Goal: Task Accomplishment & Management: Manage account settings

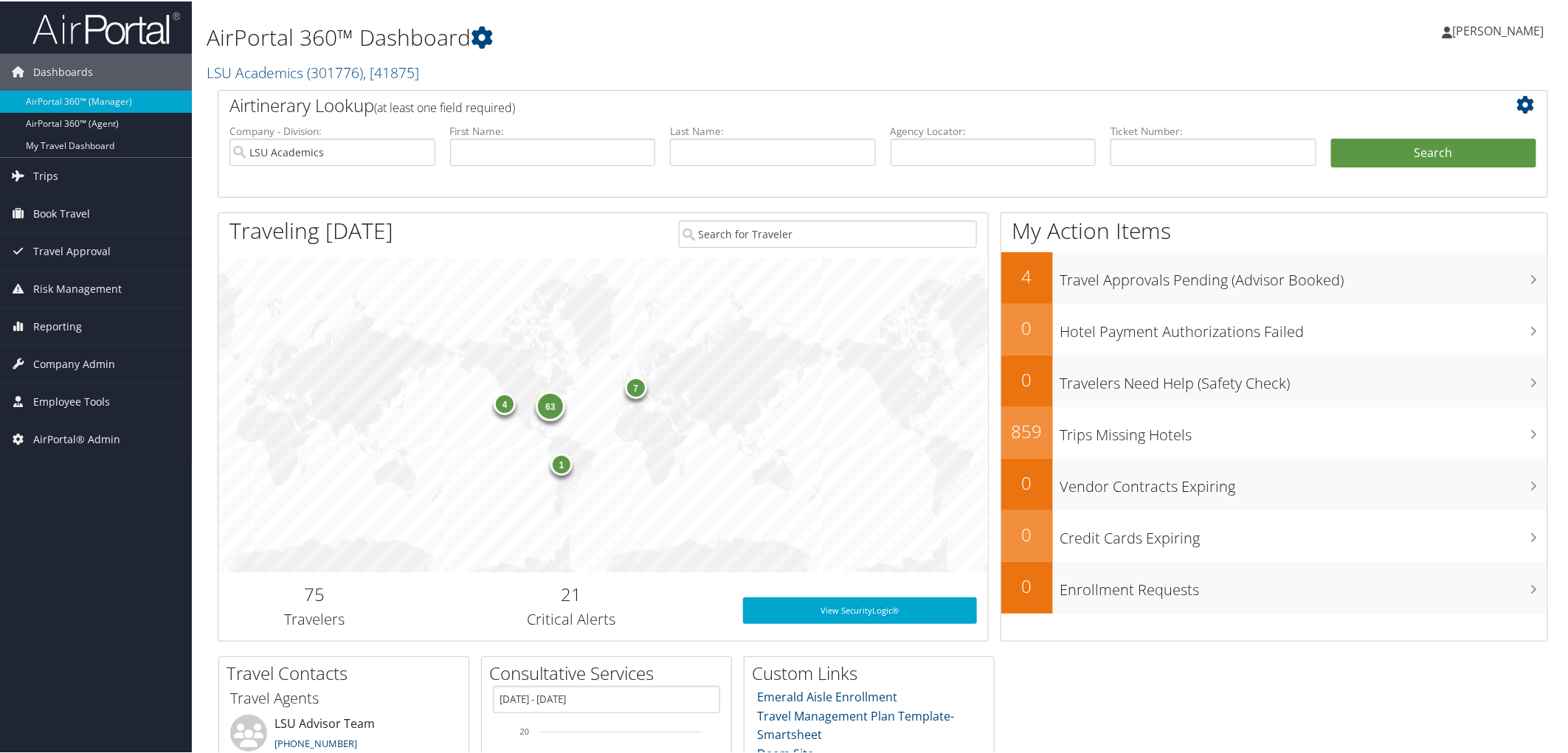
click at [1513, 29] on span "[PERSON_NAME]" at bounding box center [1499, 29] width 91 height 16
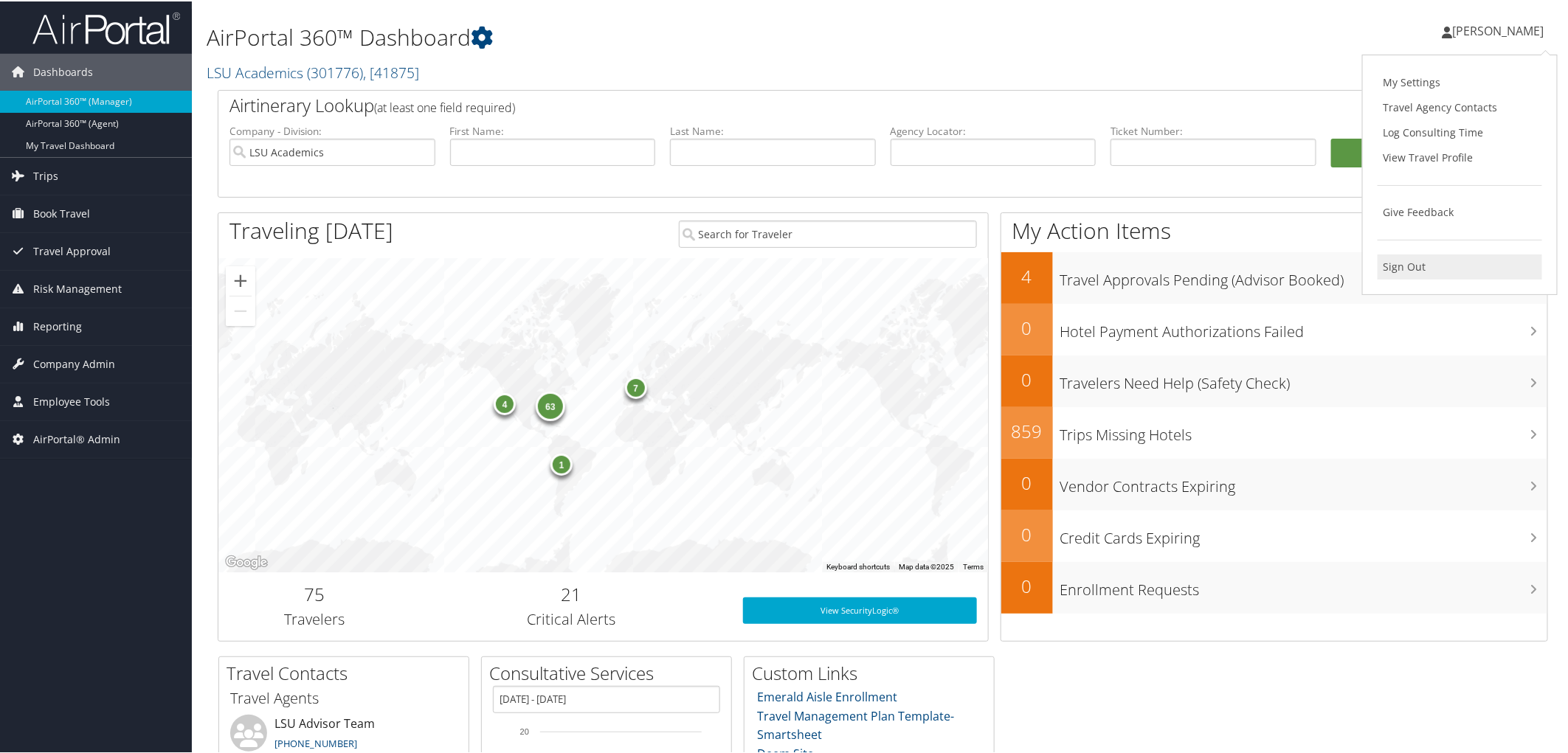
click at [1404, 267] on link "Sign Out" at bounding box center [1460, 265] width 164 height 25
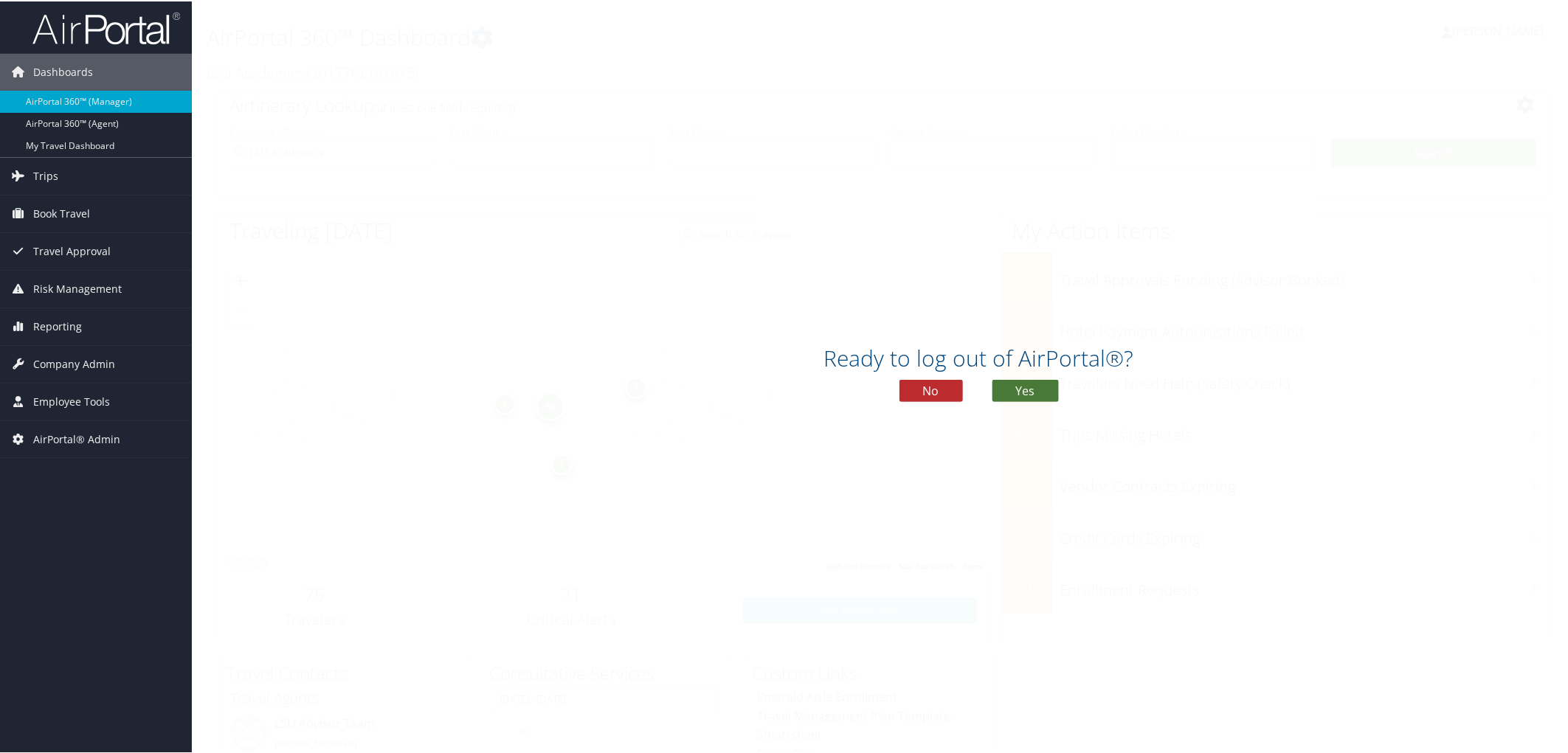
click at [1014, 385] on button "Yes" at bounding box center [1025, 390] width 66 height 22
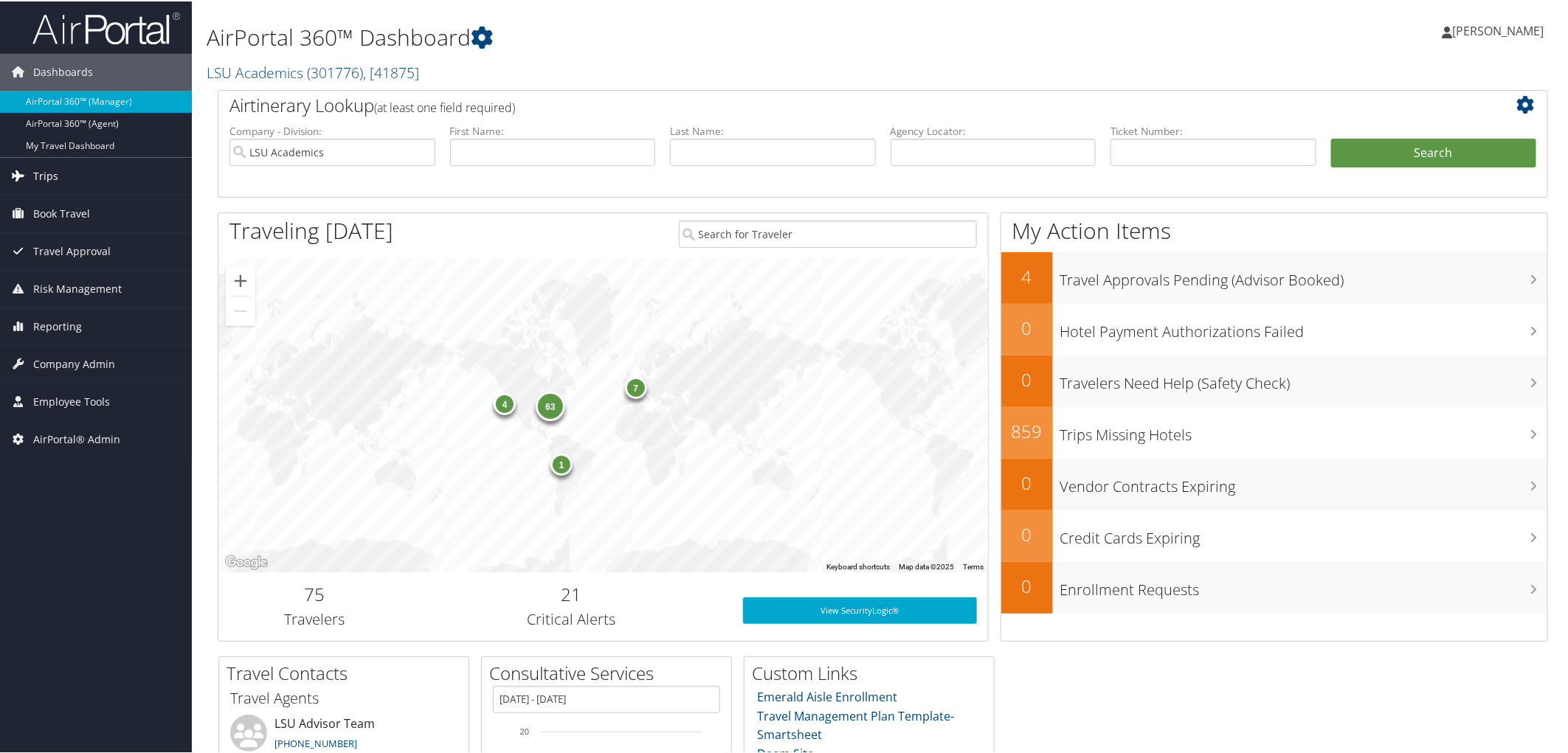
click at [34, 175] on span "Trips" at bounding box center [45, 175] width 25 height 37
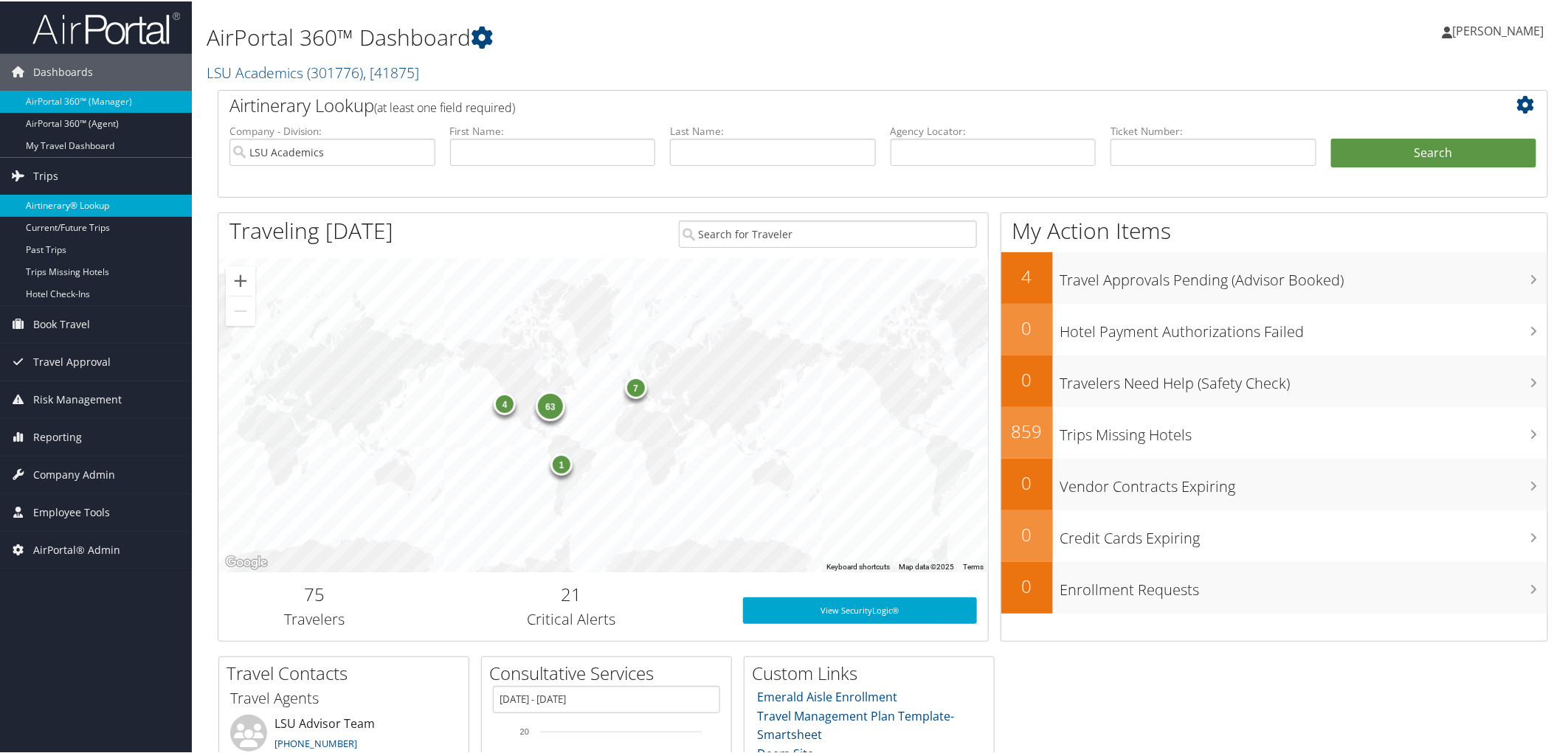
click at [43, 202] on link "Airtinerary® Lookup" at bounding box center [96, 204] width 192 height 22
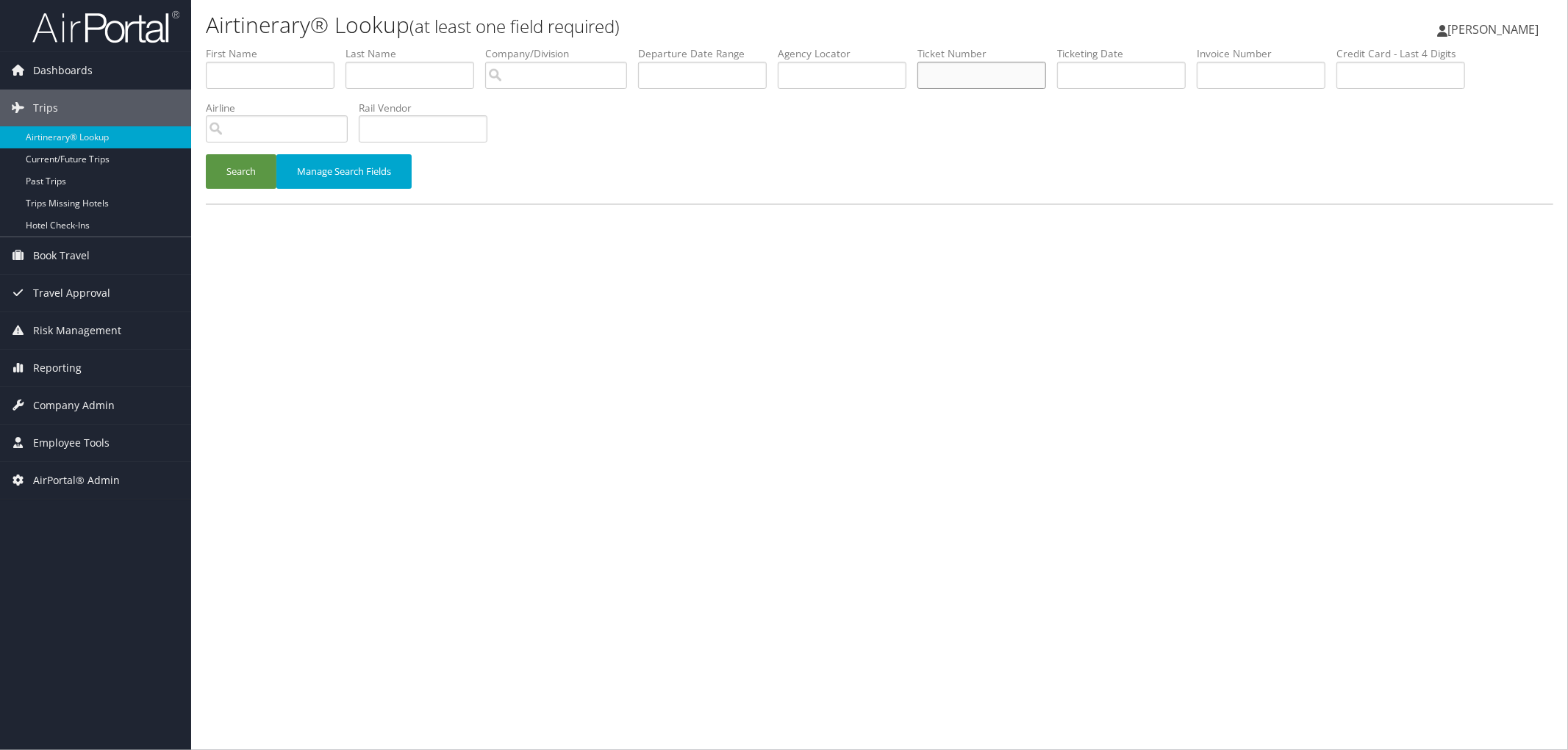
click at [1025, 82] on input "text" at bounding box center [982, 76] width 129 height 28
type input "8900897647556"
click at [206, 155] on button "Search" at bounding box center [241, 171] width 70 height 34
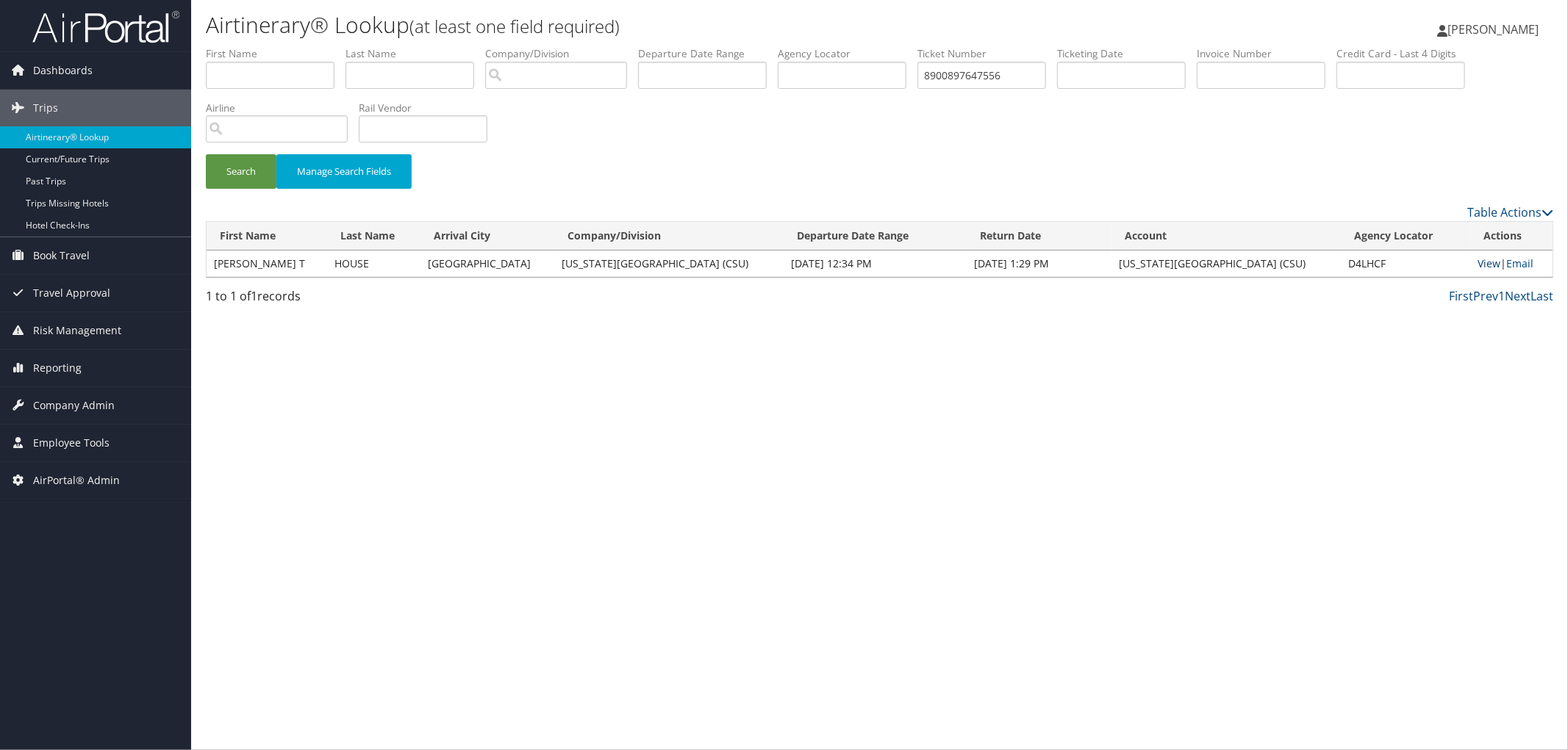
click at [1478, 266] on link "View" at bounding box center [1489, 263] width 23 height 14
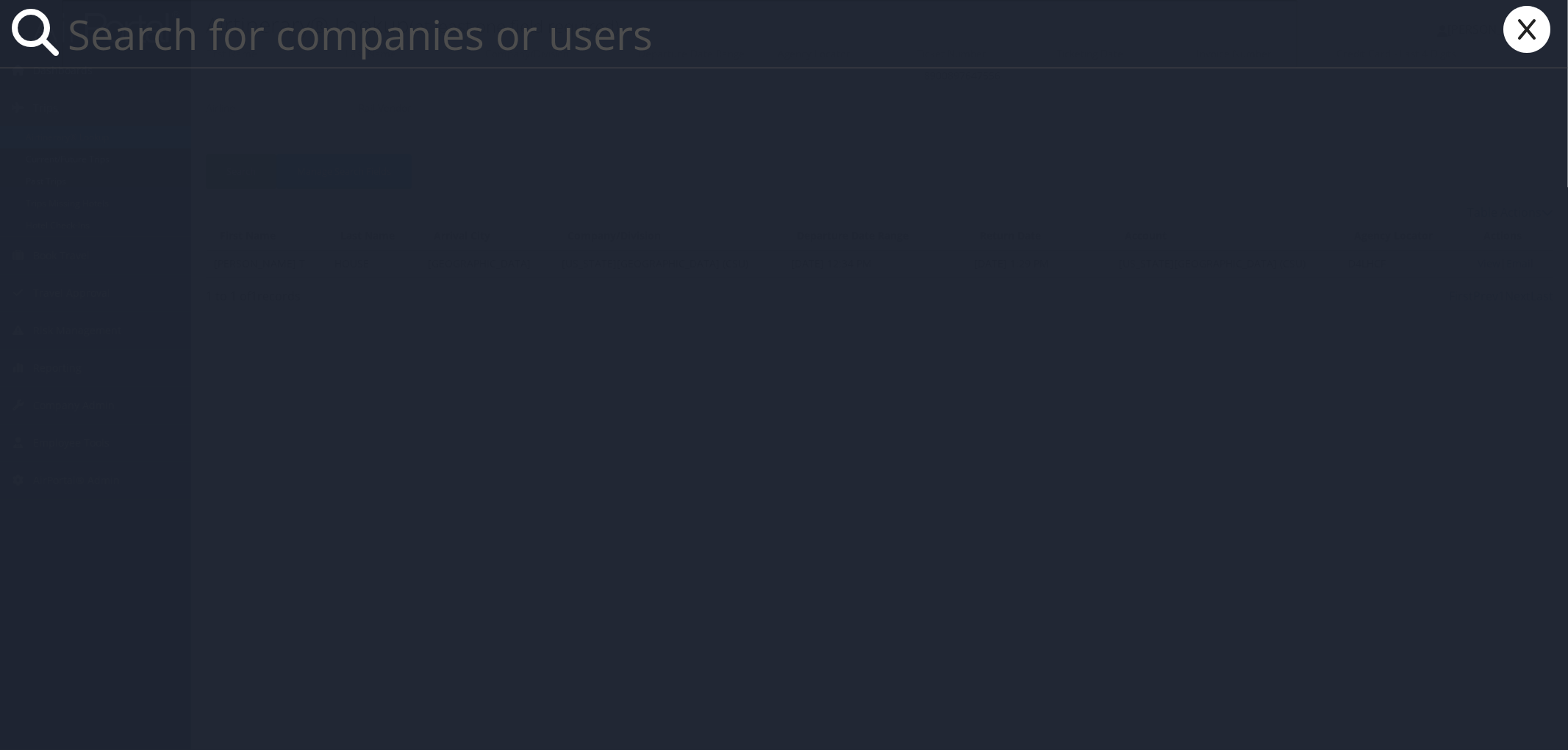
paste input "[EMAIL_ADDRESS][DOMAIN_NAME]"
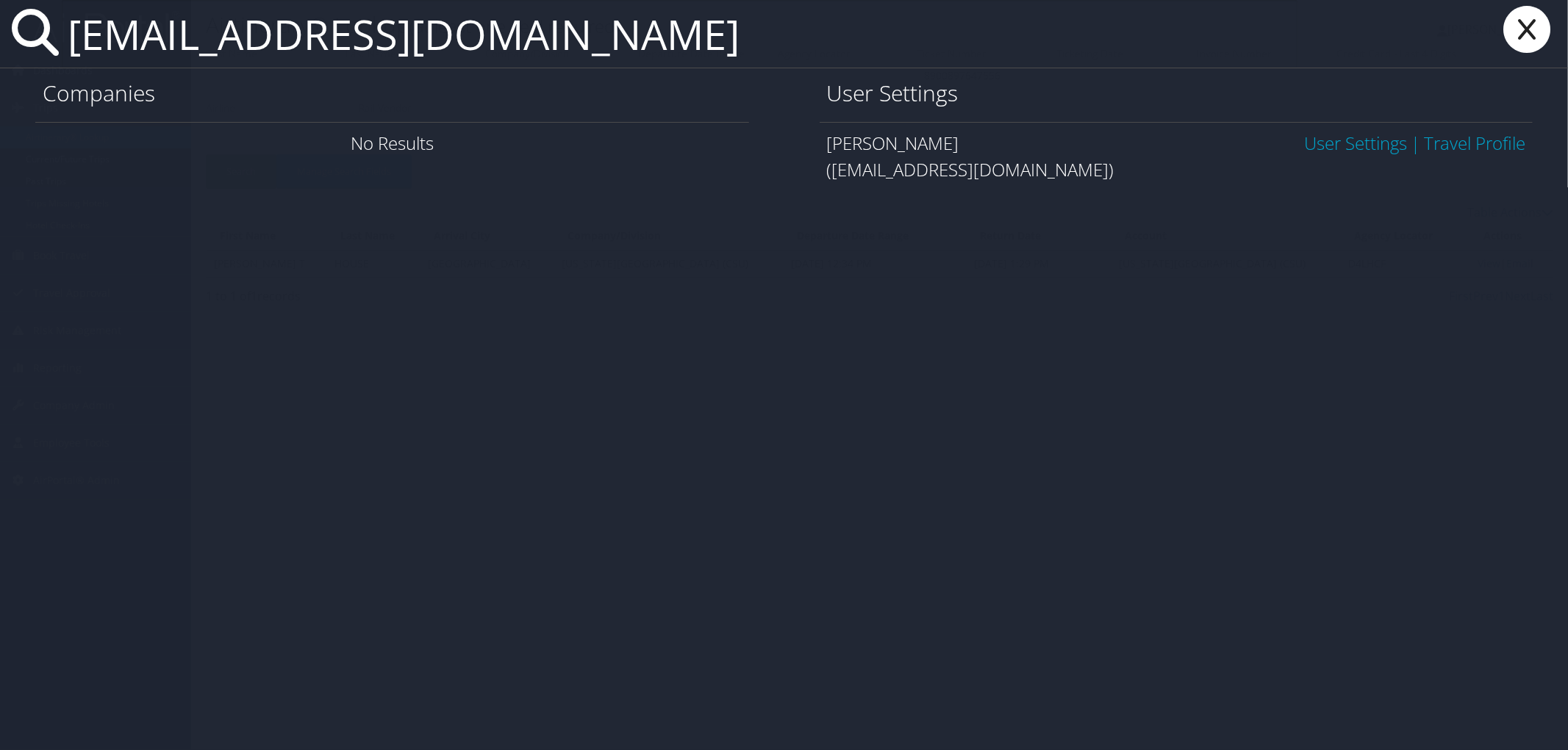
type input "[EMAIL_ADDRESS][DOMAIN_NAME]"
click at [1311, 147] on link "User Settings" at bounding box center [1355, 143] width 103 height 24
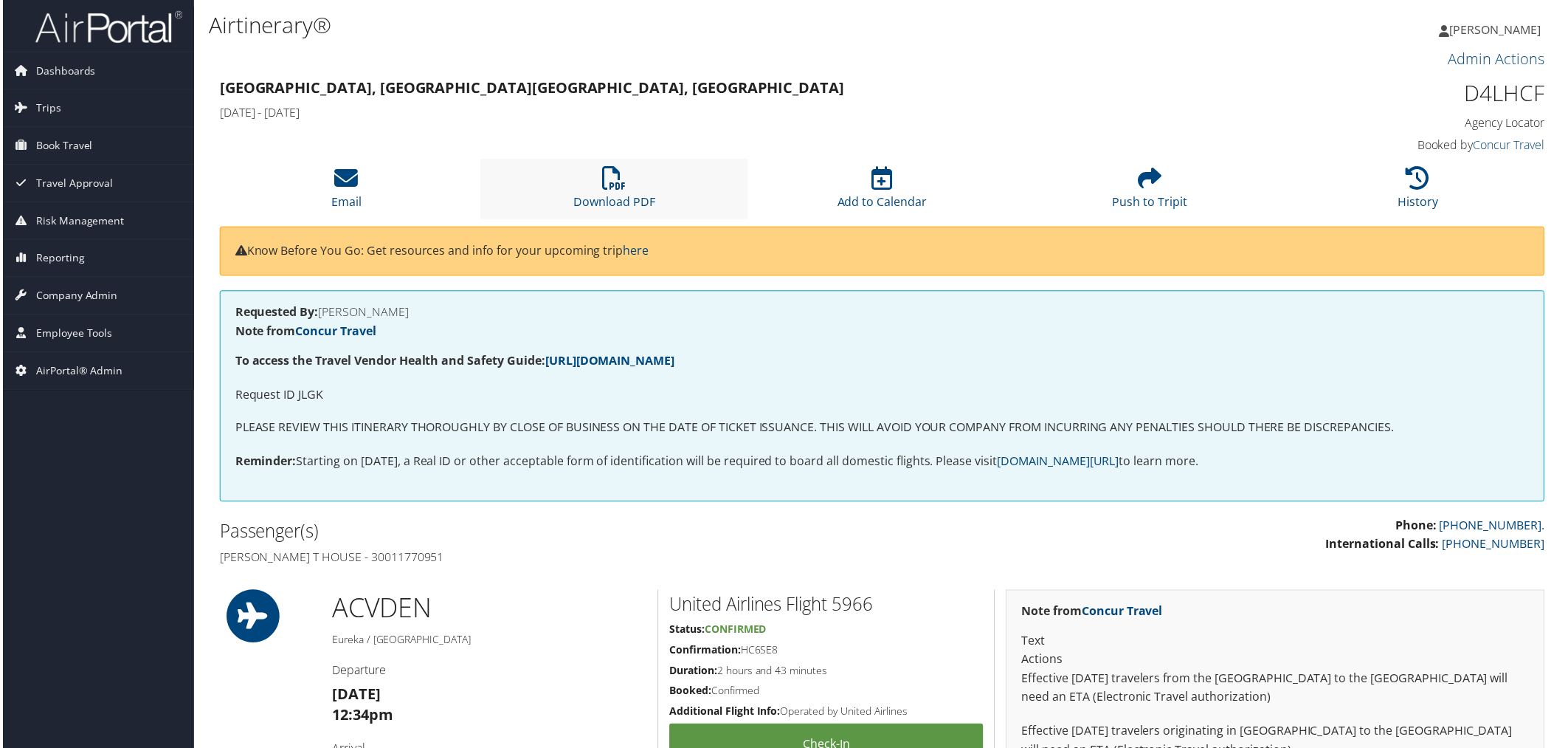
click at [595, 190] on li "Download PDF" at bounding box center [614, 189] width 269 height 60
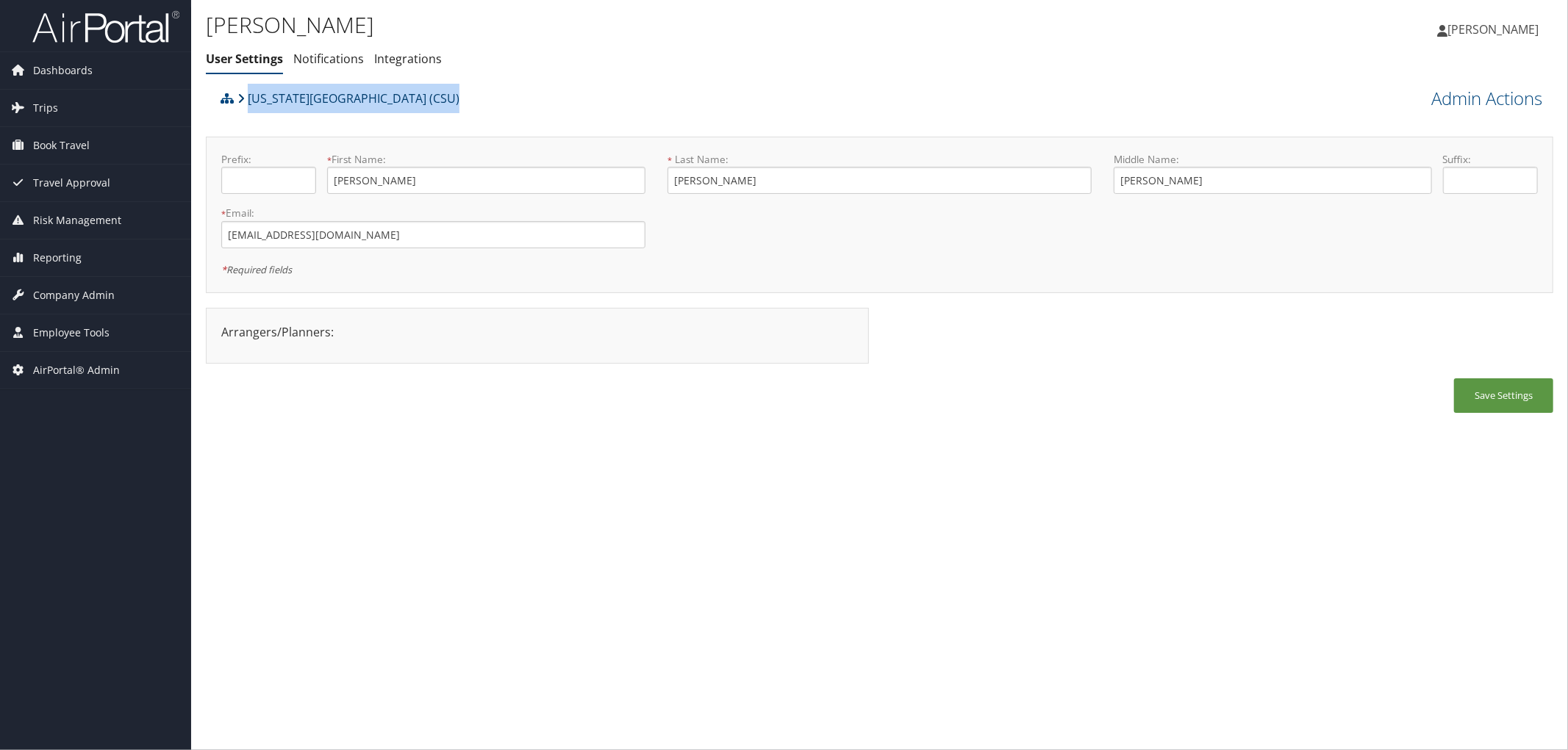
drag, startPoint x: 427, startPoint y: 106, endPoint x: 247, endPoint y: 107, distance: 180.0
click at [247, 107] on div "[US_STATE][GEOGRAPHIC_DATA] (CSU)" at bounding box center [710, 103] width 988 height 40
copy link "[US_STATE][GEOGRAPHIC_DATA] (CSU)"
click at [616, 94] on div "California State University (CSU)" at bounding box center [710, 103] width 988 height 40
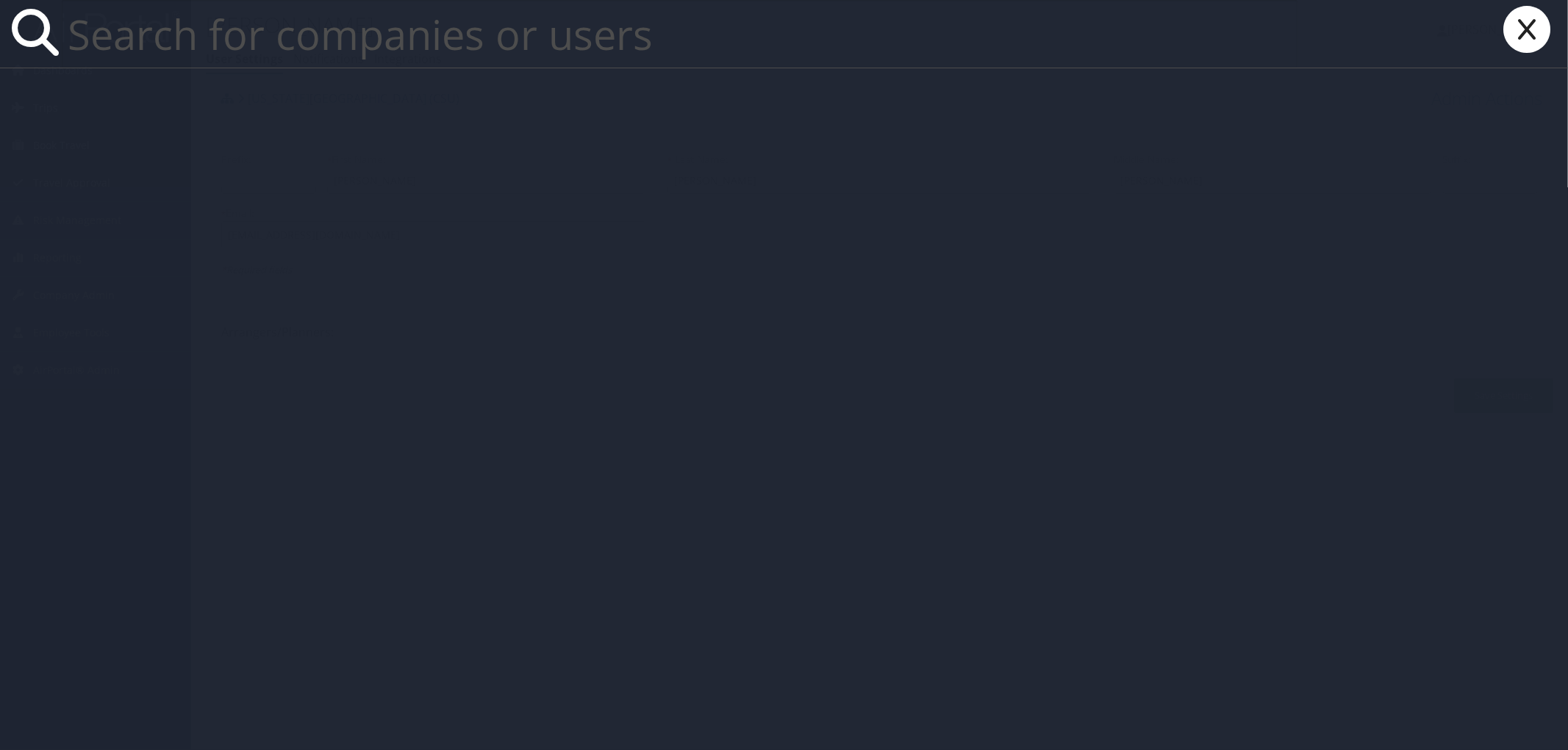
paste input "[PERSON_NAME]"
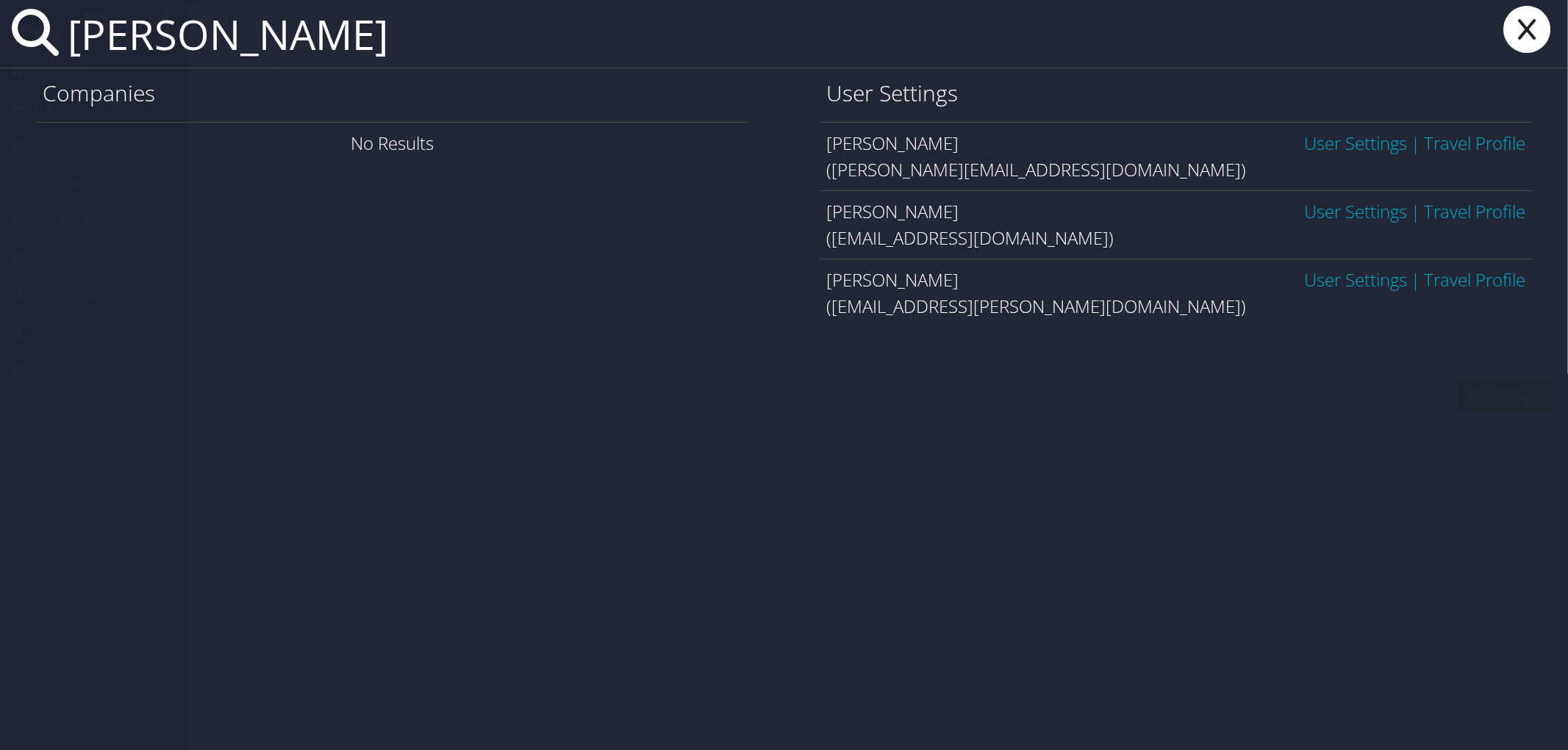
type input "[PERSON_NAME]"
click at [1350, 207] on link "User Settings" at bounding box center [1355, 211] width 103 height 24
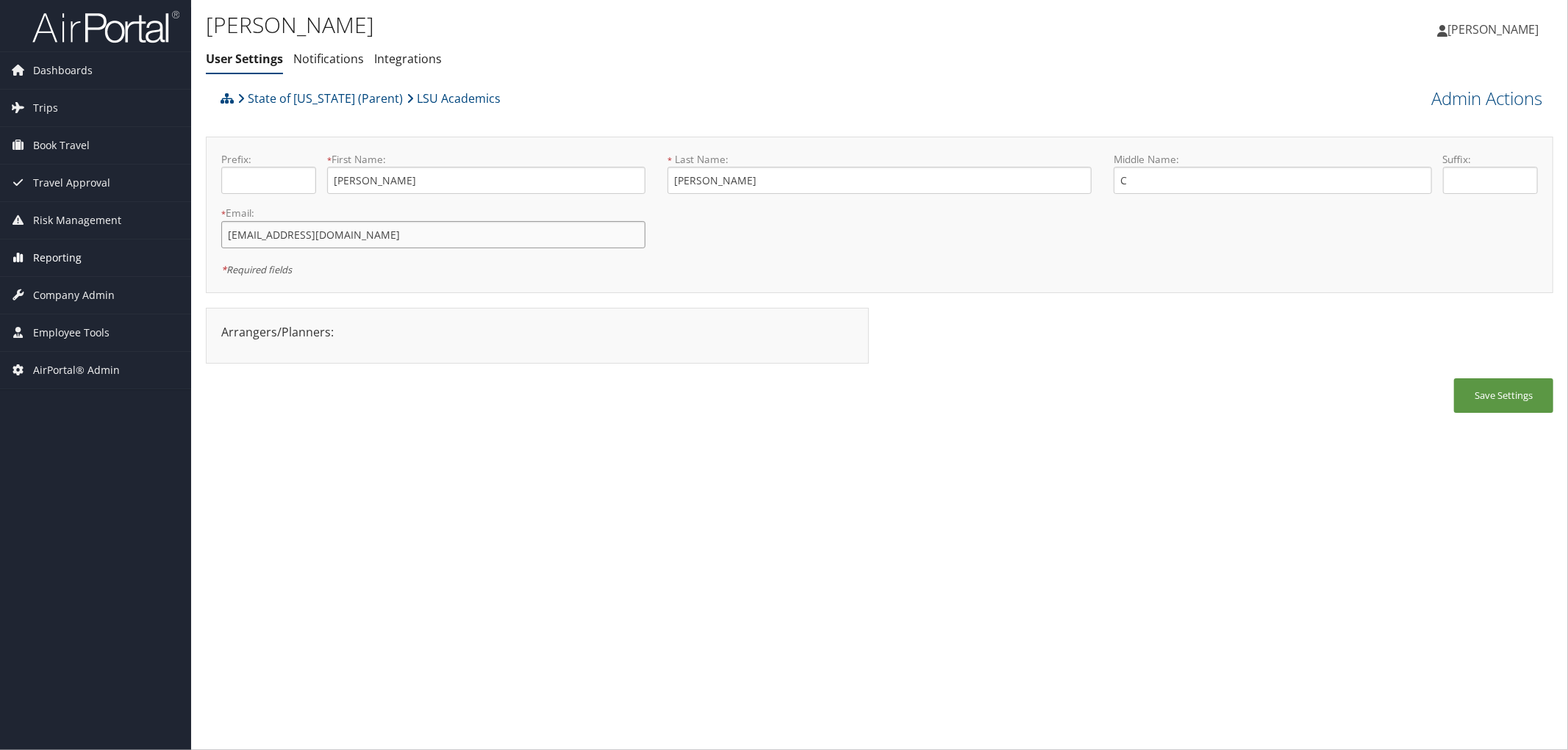
drag, startPoint x: 341, startPoint y: 232, endPoint x: 181, endPoint y: 250, distance: 161.0
click at [181, 250] on div "Dashboards AirPortal 360™ (Manager) AirPortal 360™ (Agent) My Travel Dashboard …" at bounding box center [784, 375] width 1568 height 750
drag, startPoint x: 501, startPoint y: 96, endPoint x: 406, endPoint y: 102, distance: 95.2
click at [406, 102] on div "State of Louisiana (Parent) LSU Academics" at bounding box center [710, 103] width 988 height 40
copy link "LSU Academics"
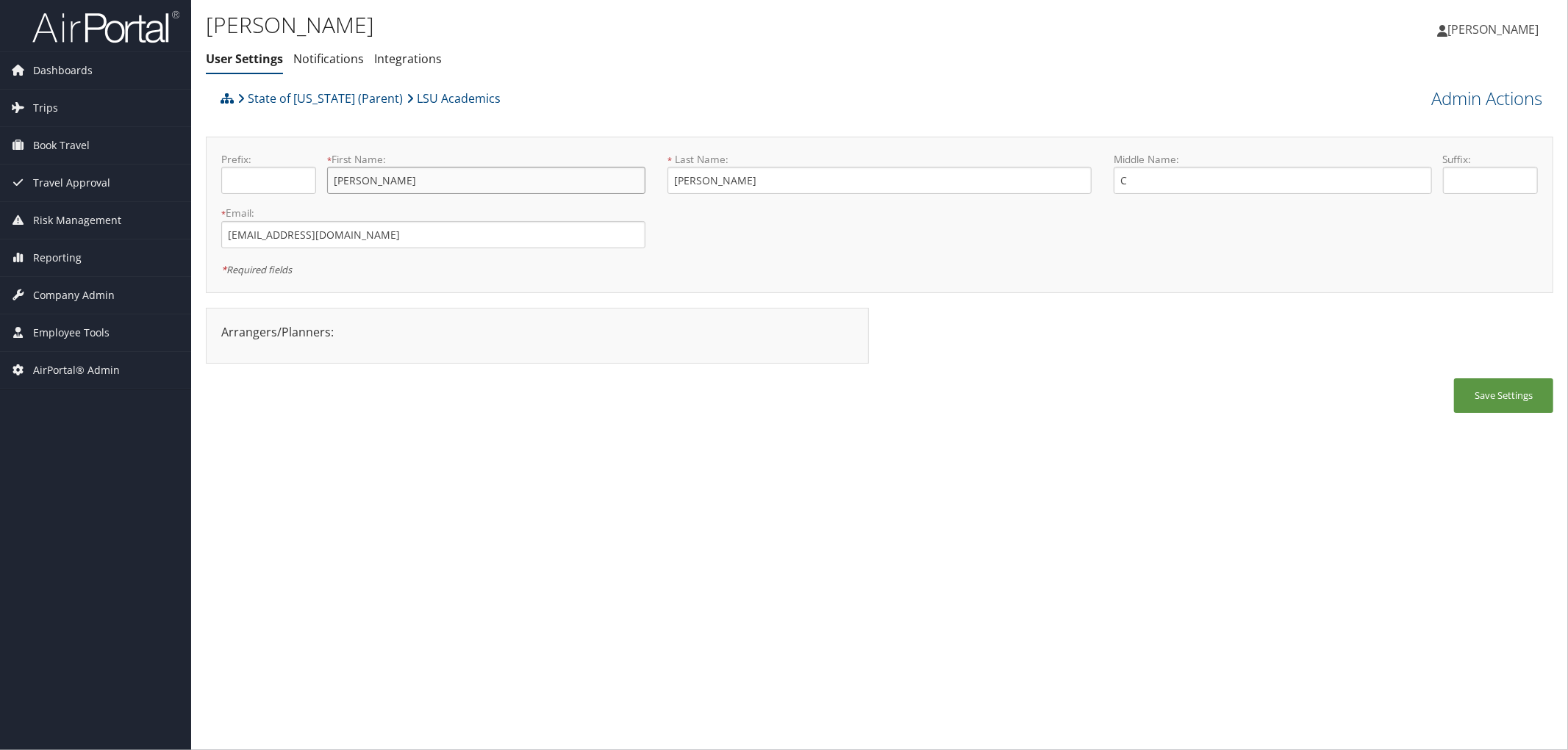
drag, startPoint x: 393, startPoint y: 178, endPoint x: 310, endPoint y: 194, distance: 84.5
click at [310, 194] on div "Prefix: * First Name: Jonathan This field is required" at bounding box center [433, 179] width 446 height 54
click at [1453, 100] on link "Admin Actions" at bounding box center [1486, 98] width 111 height 25
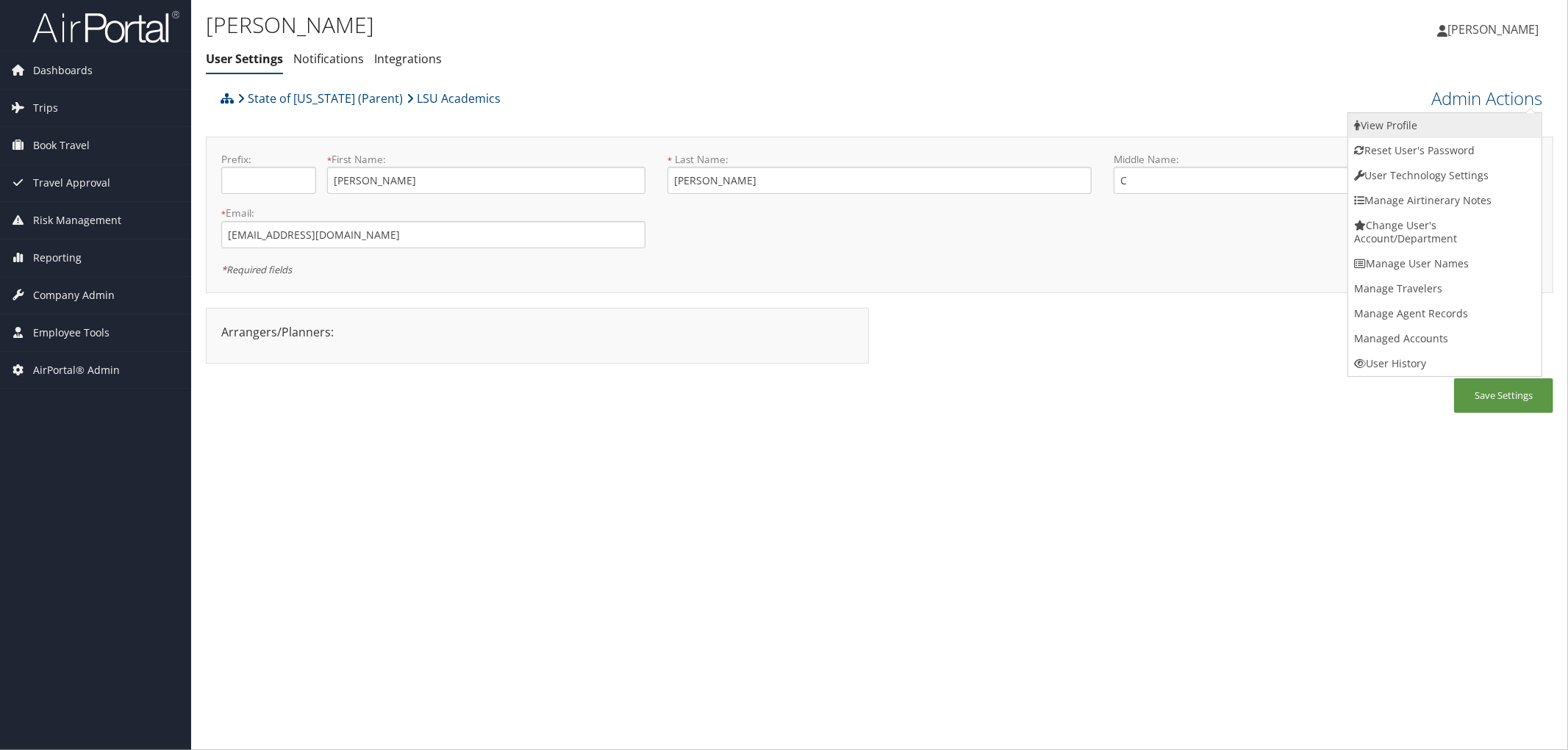
click at [1409, 126] on link "View Profile" at bounding box center [1445, 126] width 194 height 25
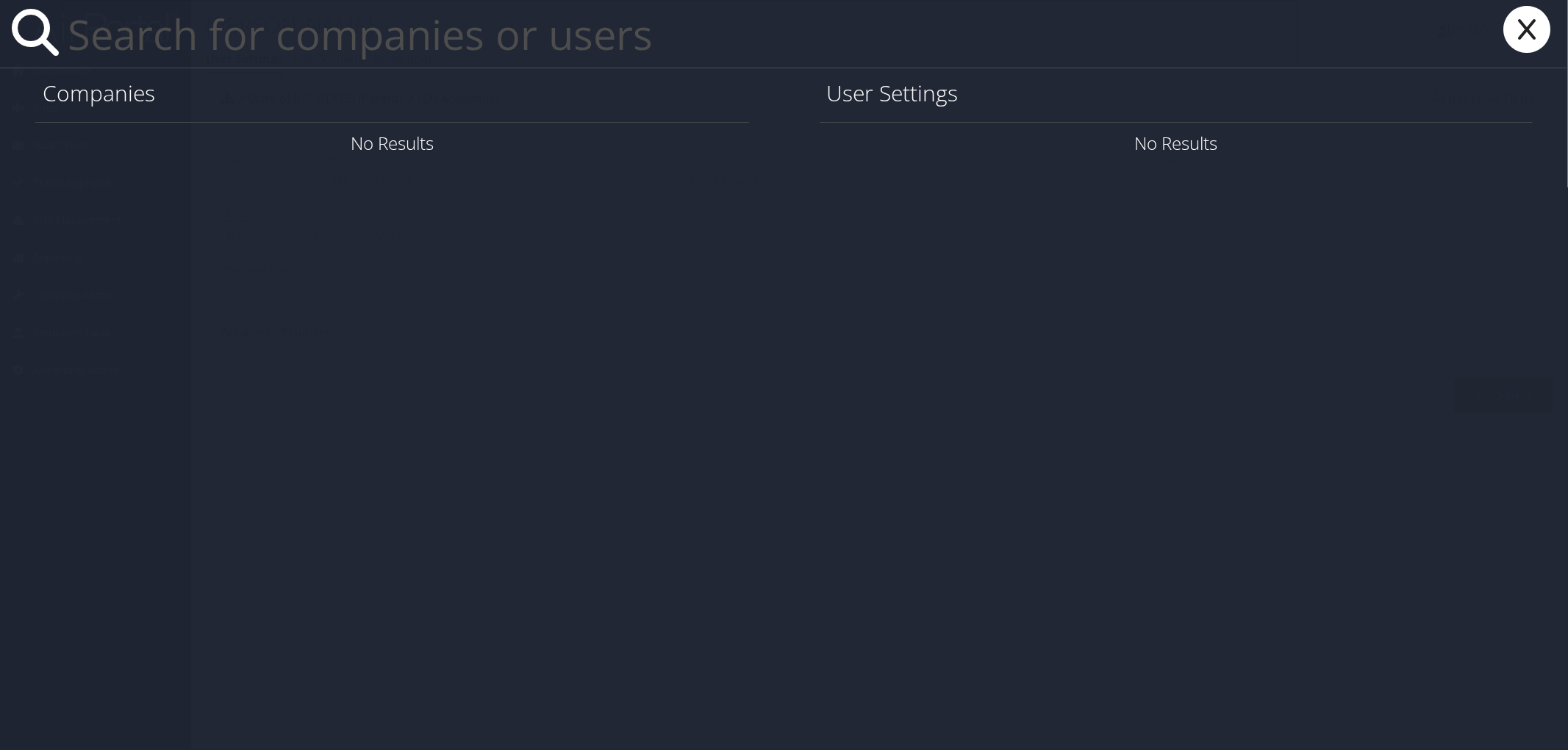
paste input "lori.allen@i3-corps.com"
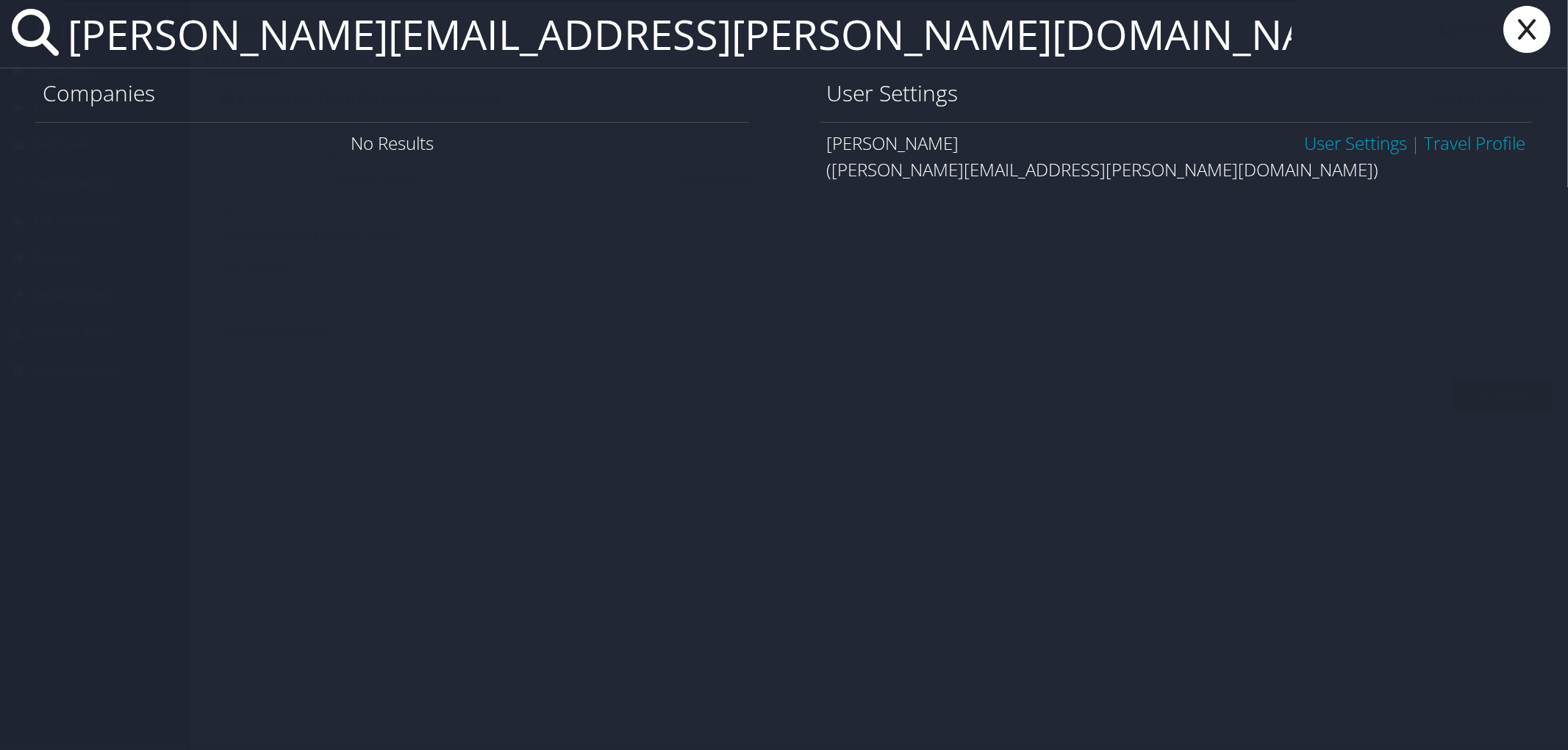
type input "lori.allen@i3-corps.com"
click at [1351, 144] on link "User Settings" at bounding box center [1355, 143] width 103 height 24
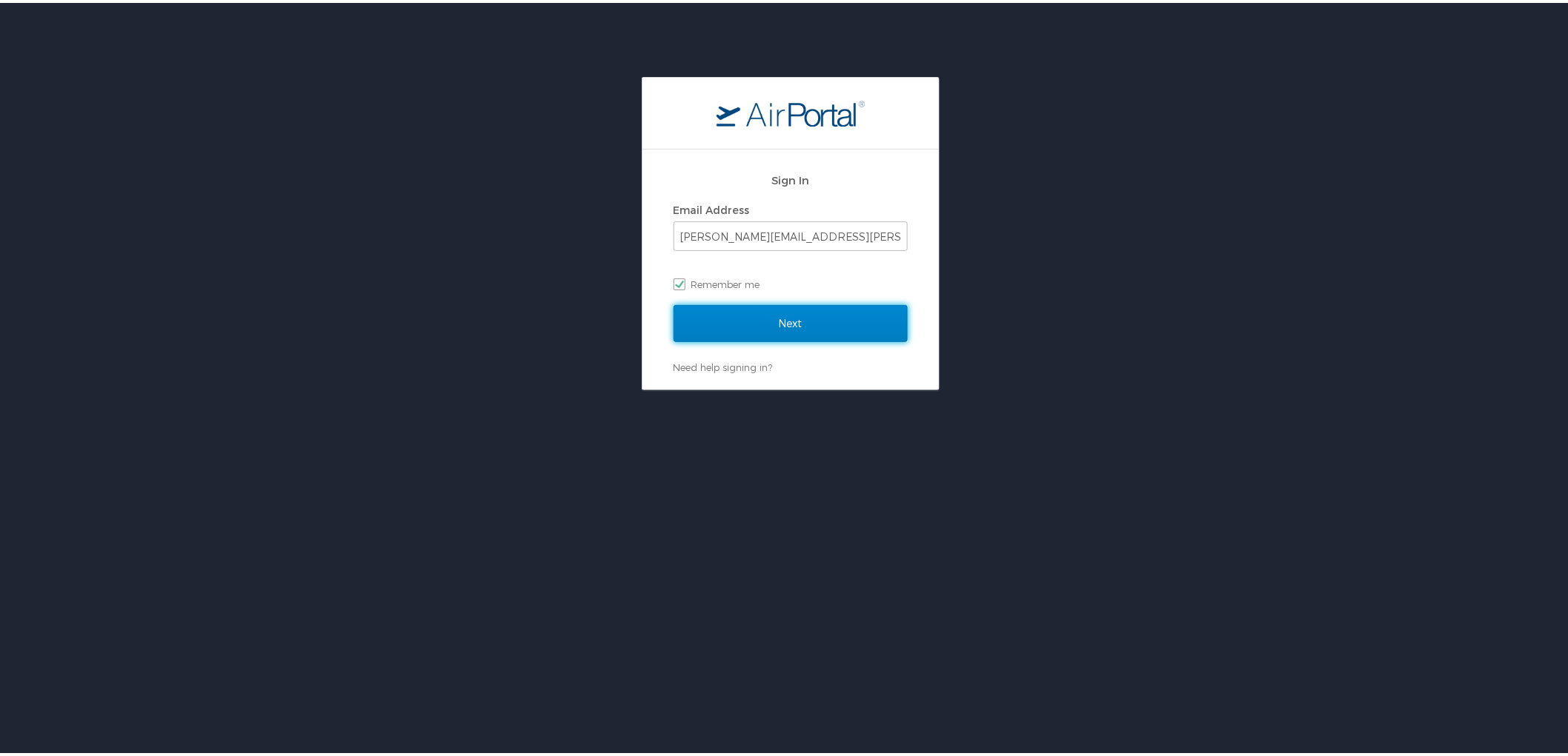
click at [878, 325] on input "Next" at bounding box center [790, 321] width 234 height 37
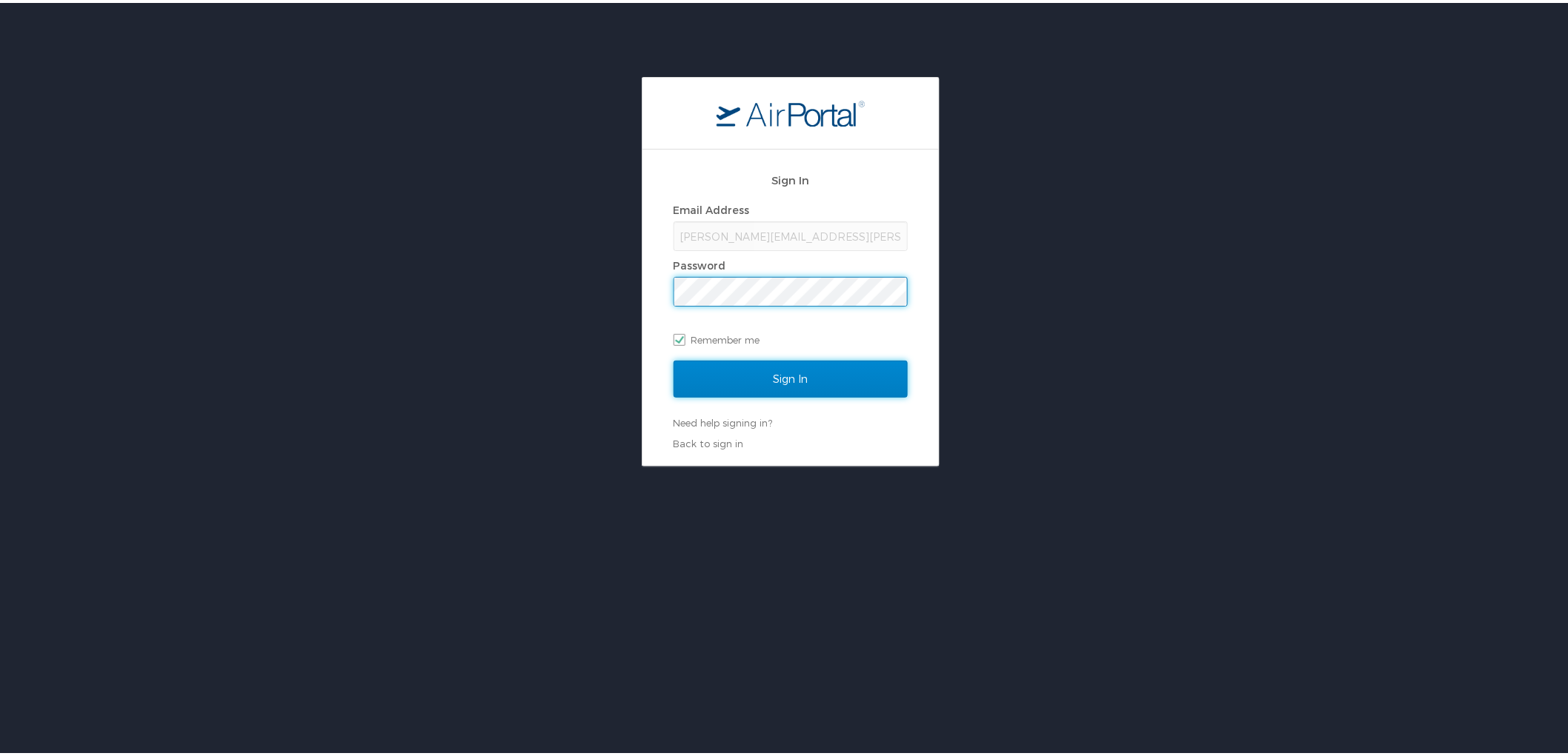
click at [868, 373] on input "Sign In" at bounding box center [790, 376] width 234 height 37
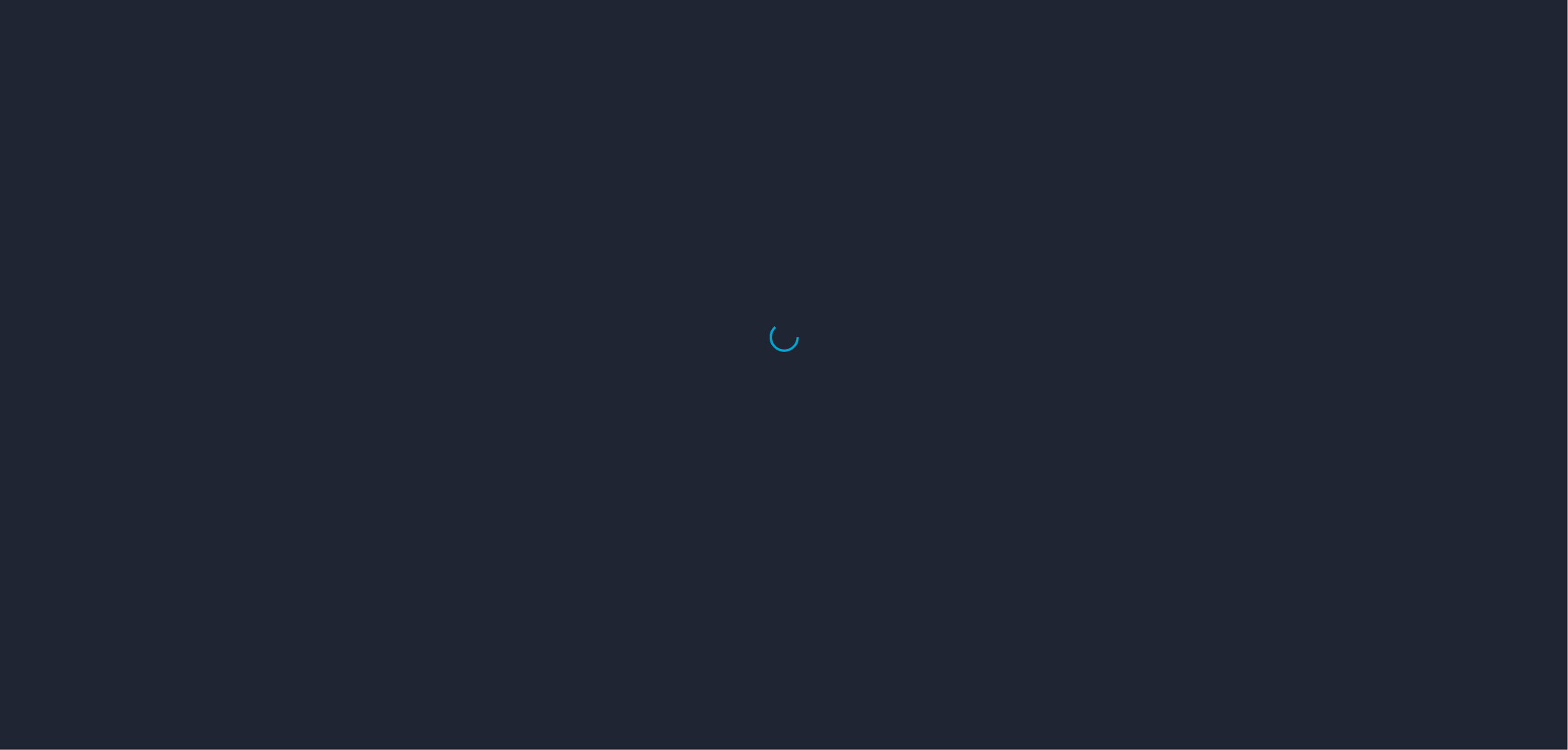
select select "US"
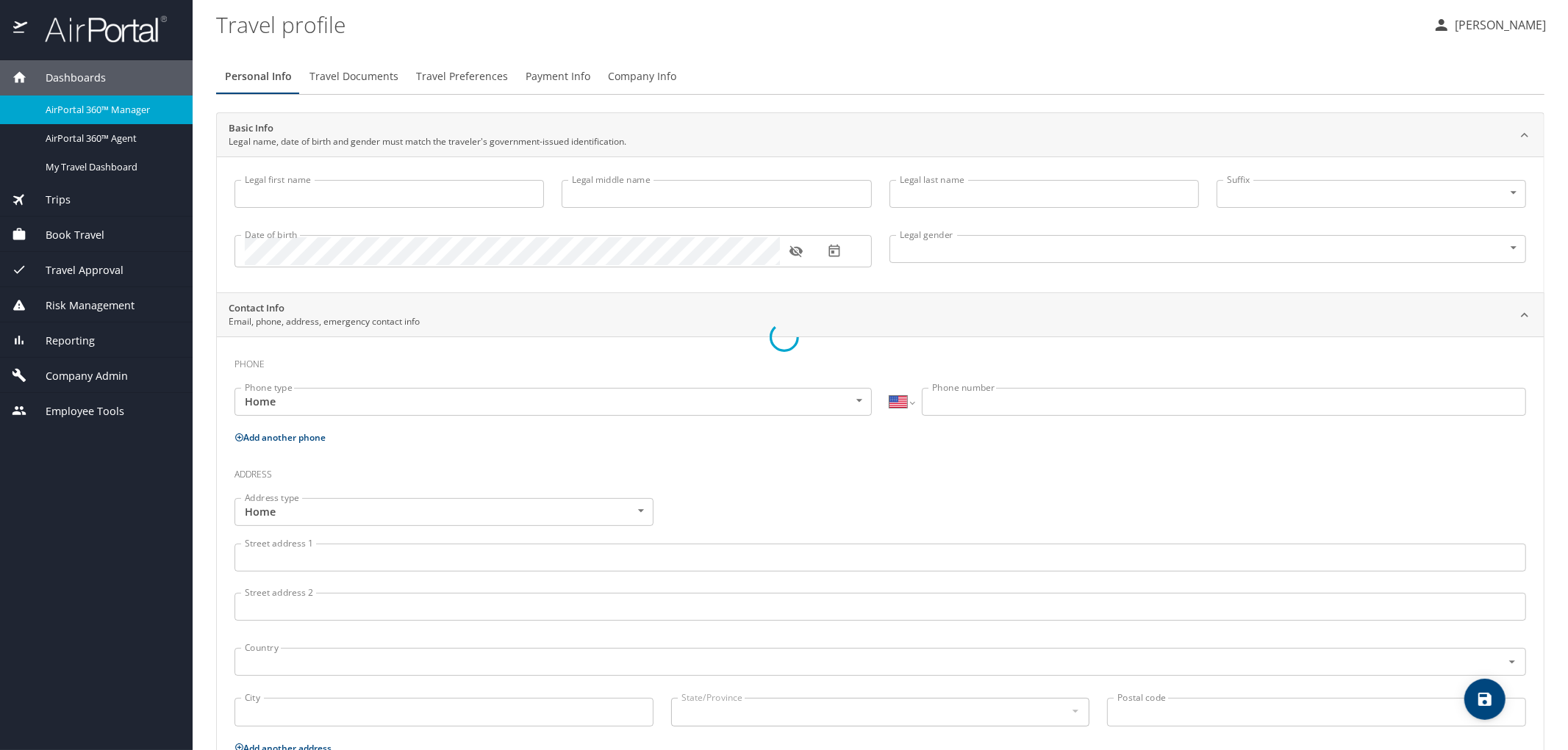
type input "Jonathan"
type input "C"
type input "Preedom"
type input "Male"
select select "US"
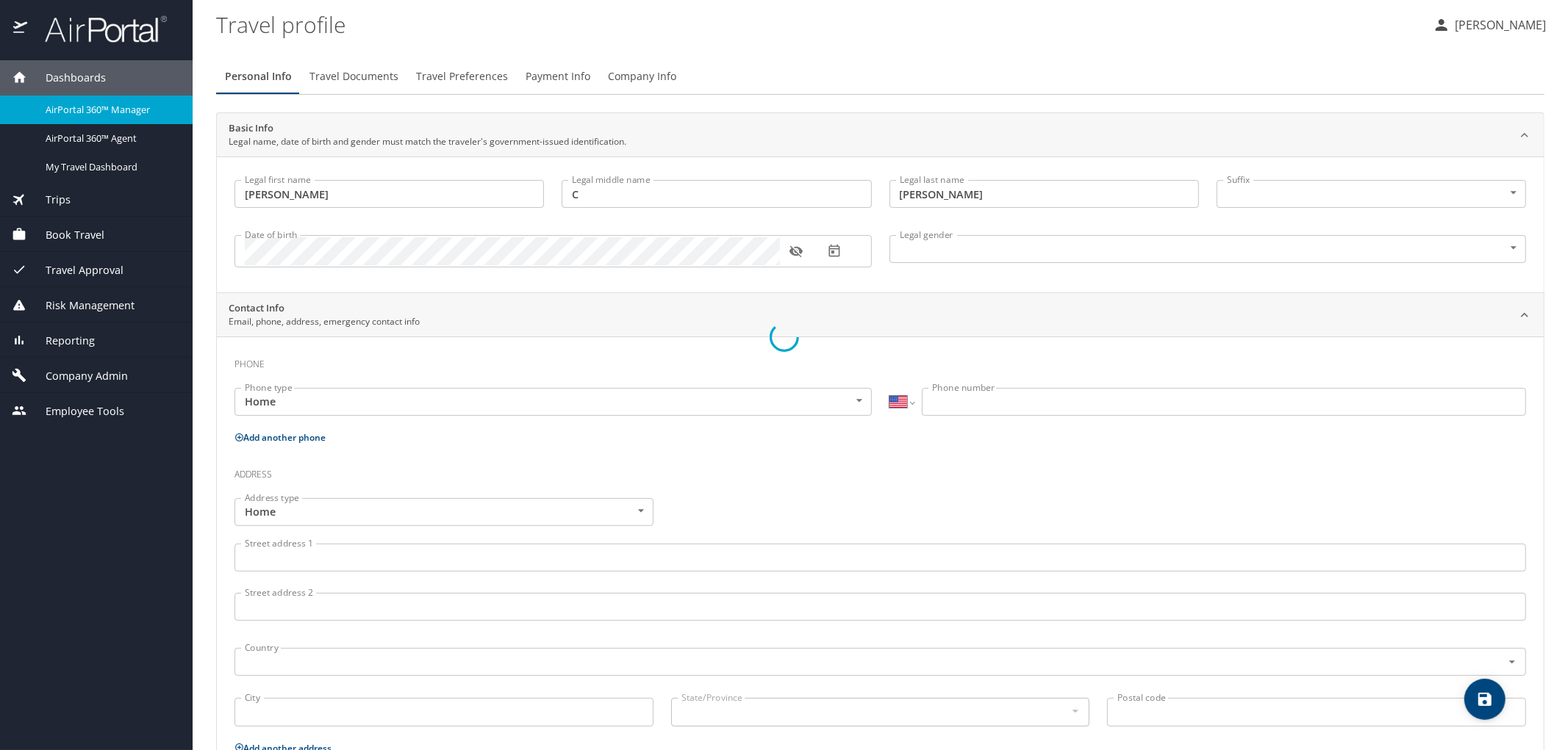
select select "US"
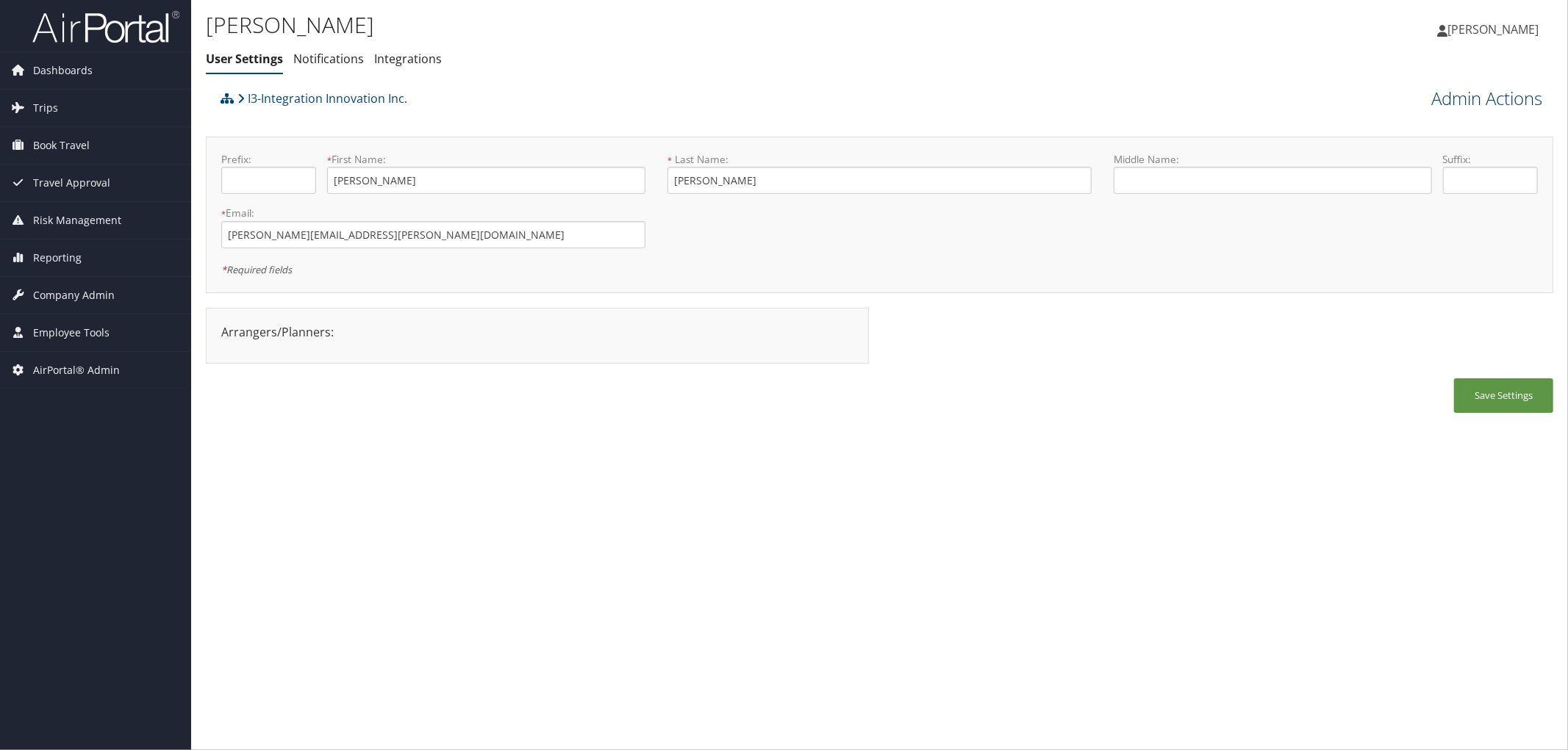
click at [1452, 99] on link "Admin Actions" at bounding box center [1486, 98] width 111 height 25
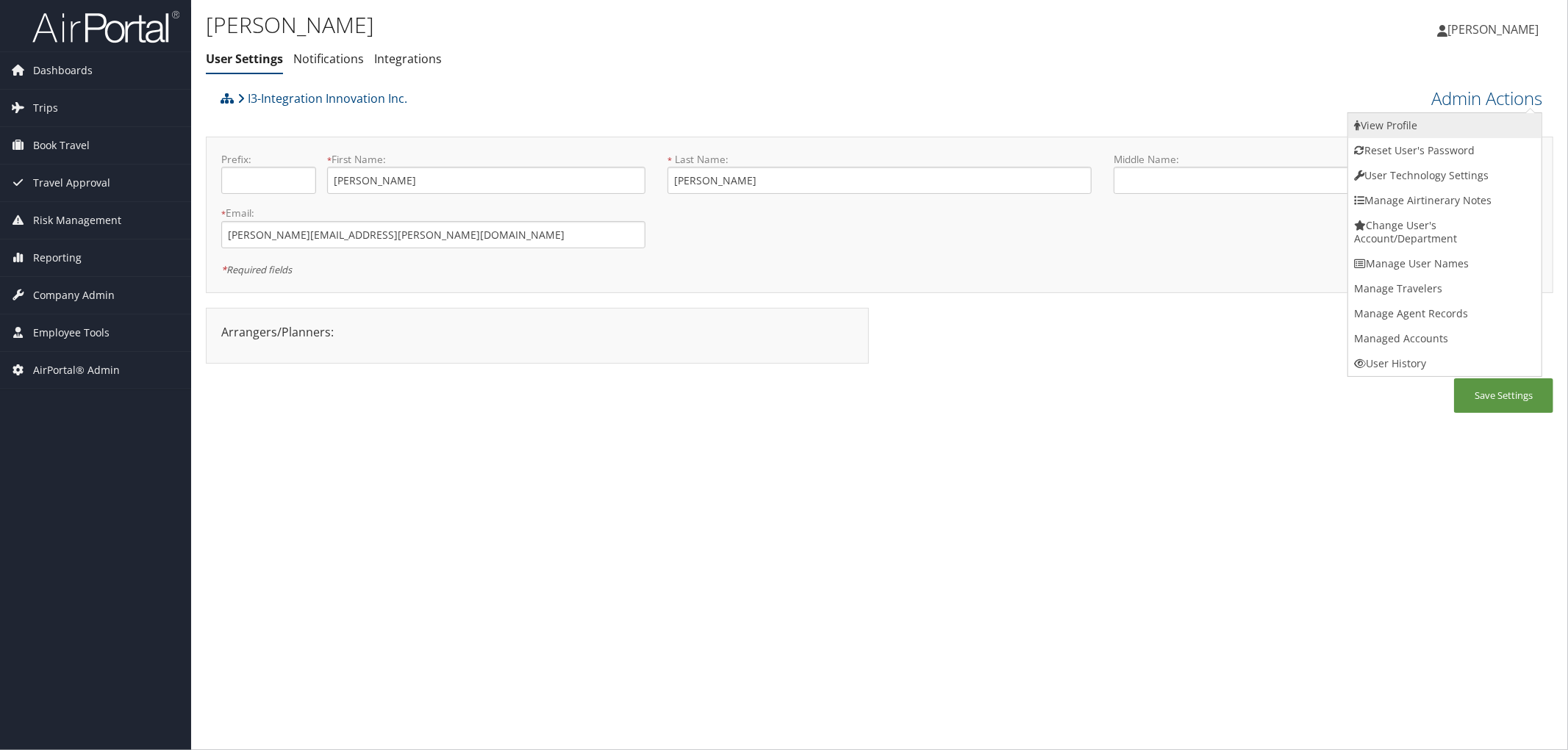
click at [1436, 122] on link "View Profile" at bounding box center [1445, 126] width 194 height 25
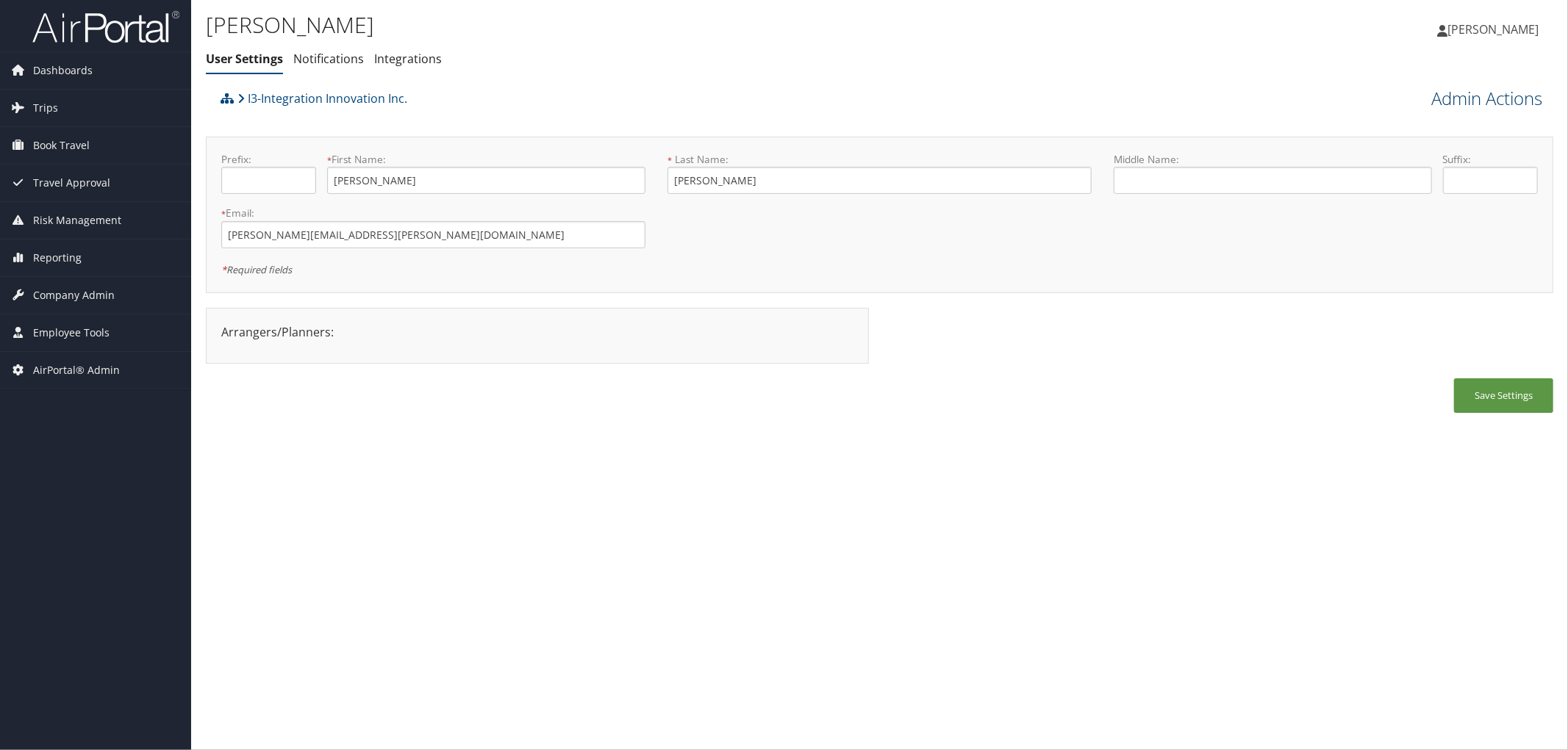
click at [1459, 101] on link "Admin Actions" at bounding box center [1486, 98] width 111 height 25
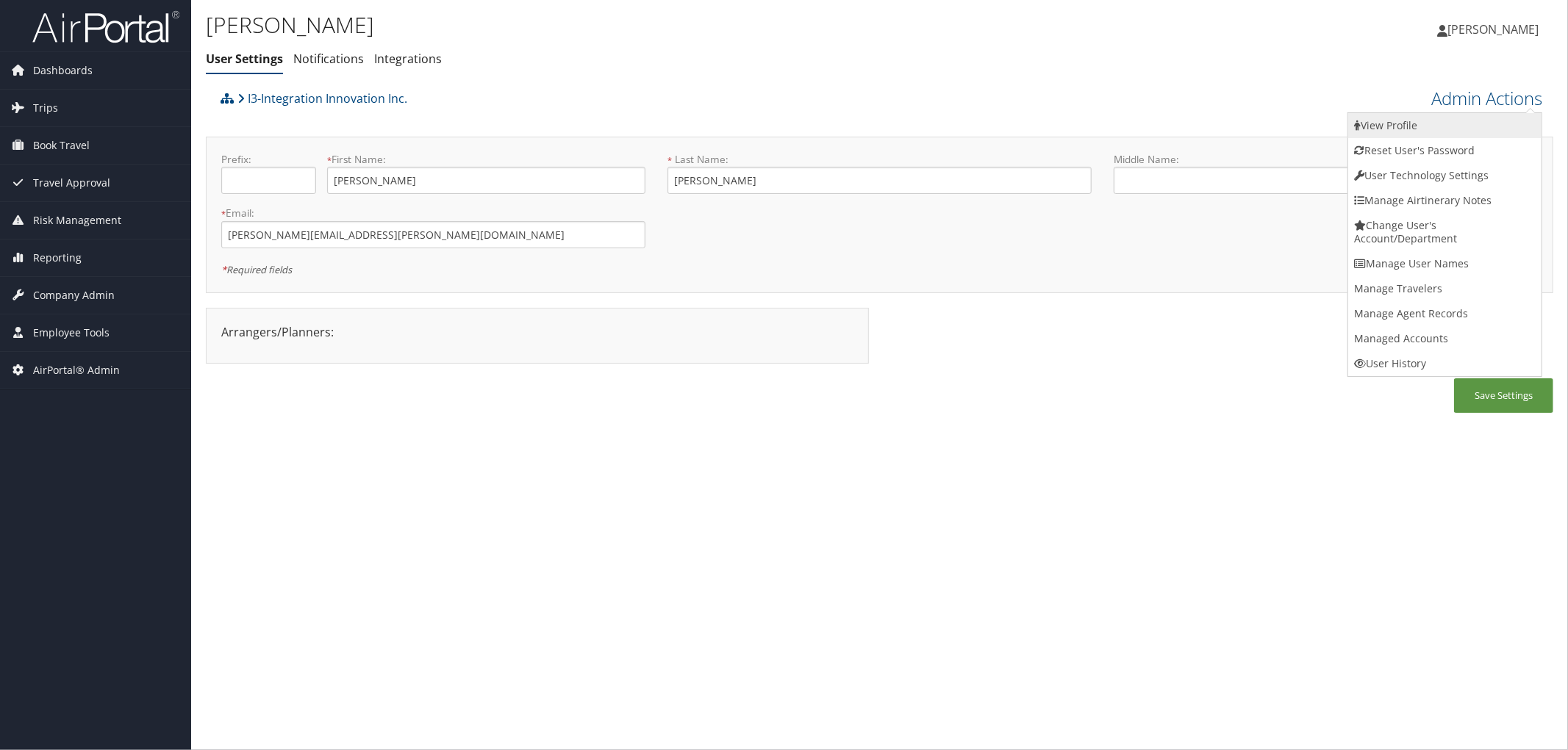
click at [1416, 120] on link "View Profile" at bounding box center [1445, 126] width 194 height 25
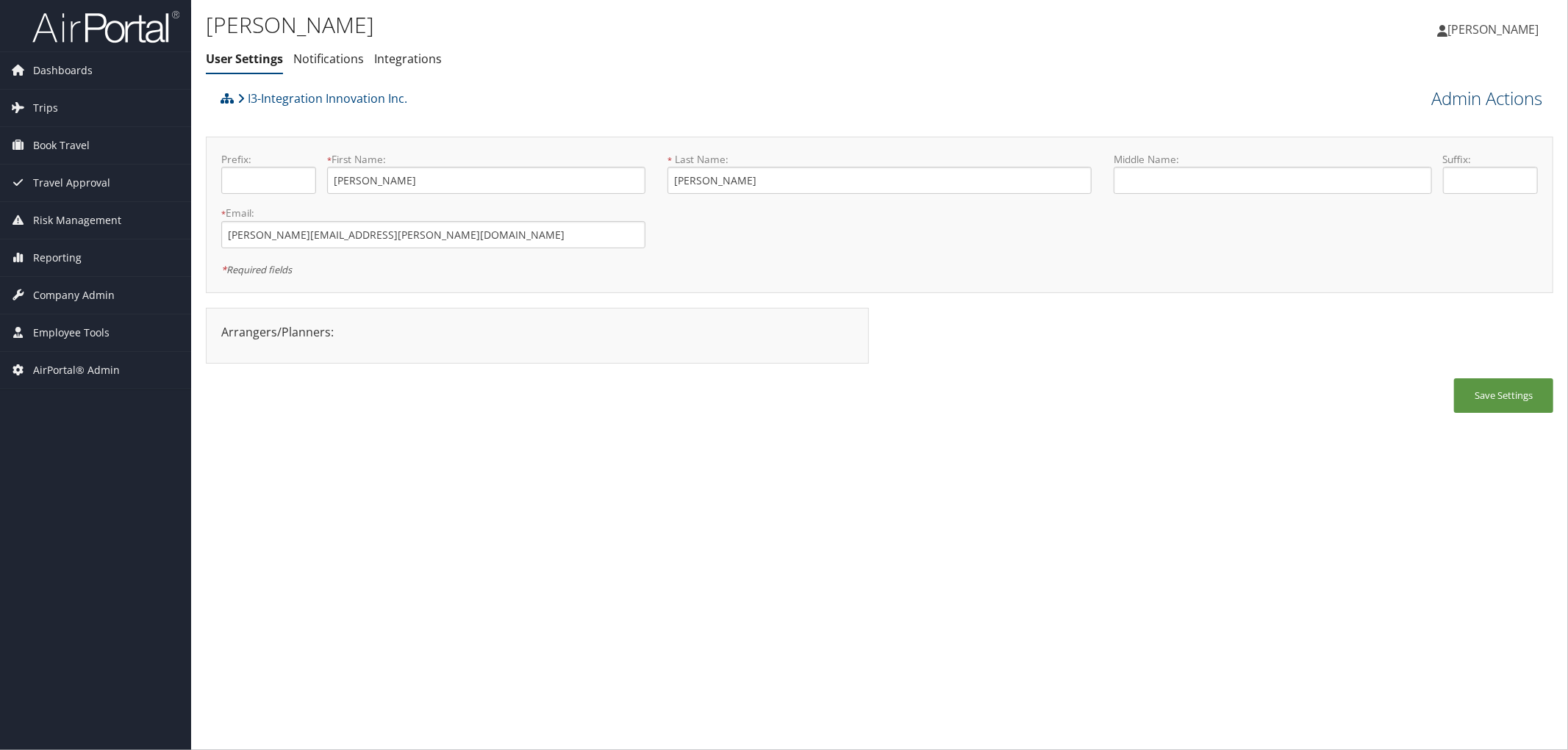
click at [1471, 103] on link "Admin Actions" at bounding box center [1486, 98] width 111 height 25
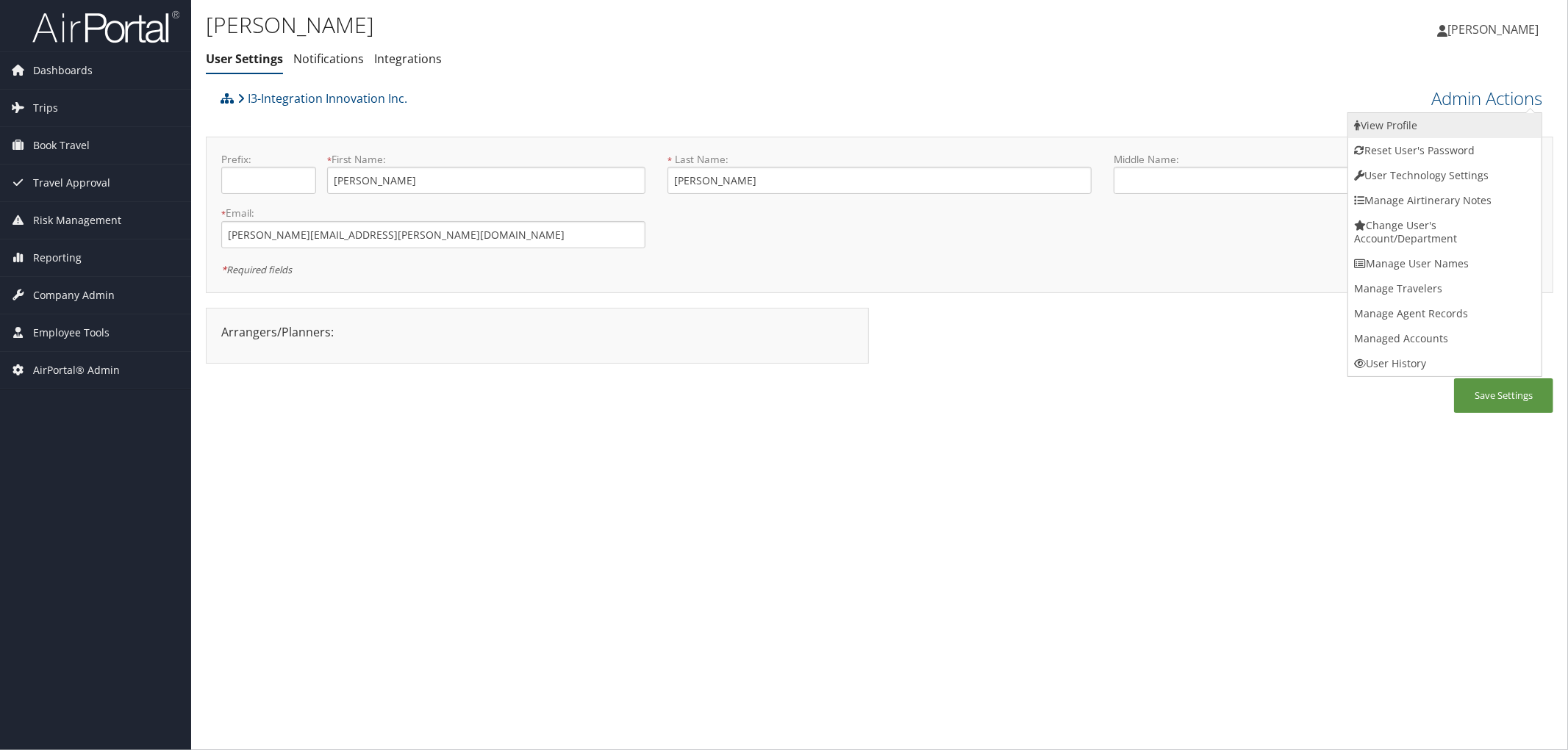
click at [1384, 126] on link "View Profile" at bounding box center [1445, 126] width 194 height 25
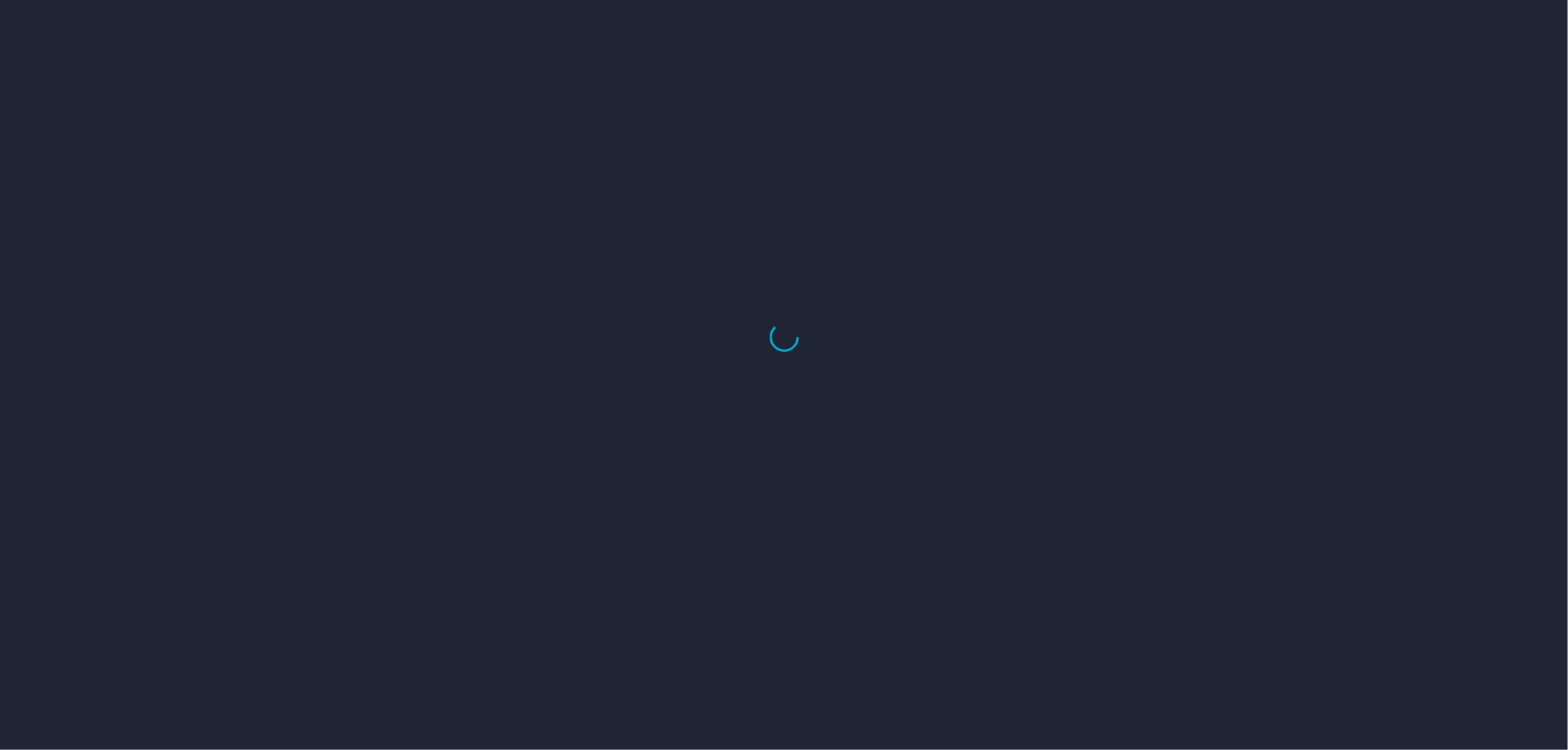
select select "US"
select select "UG"
select select "US"
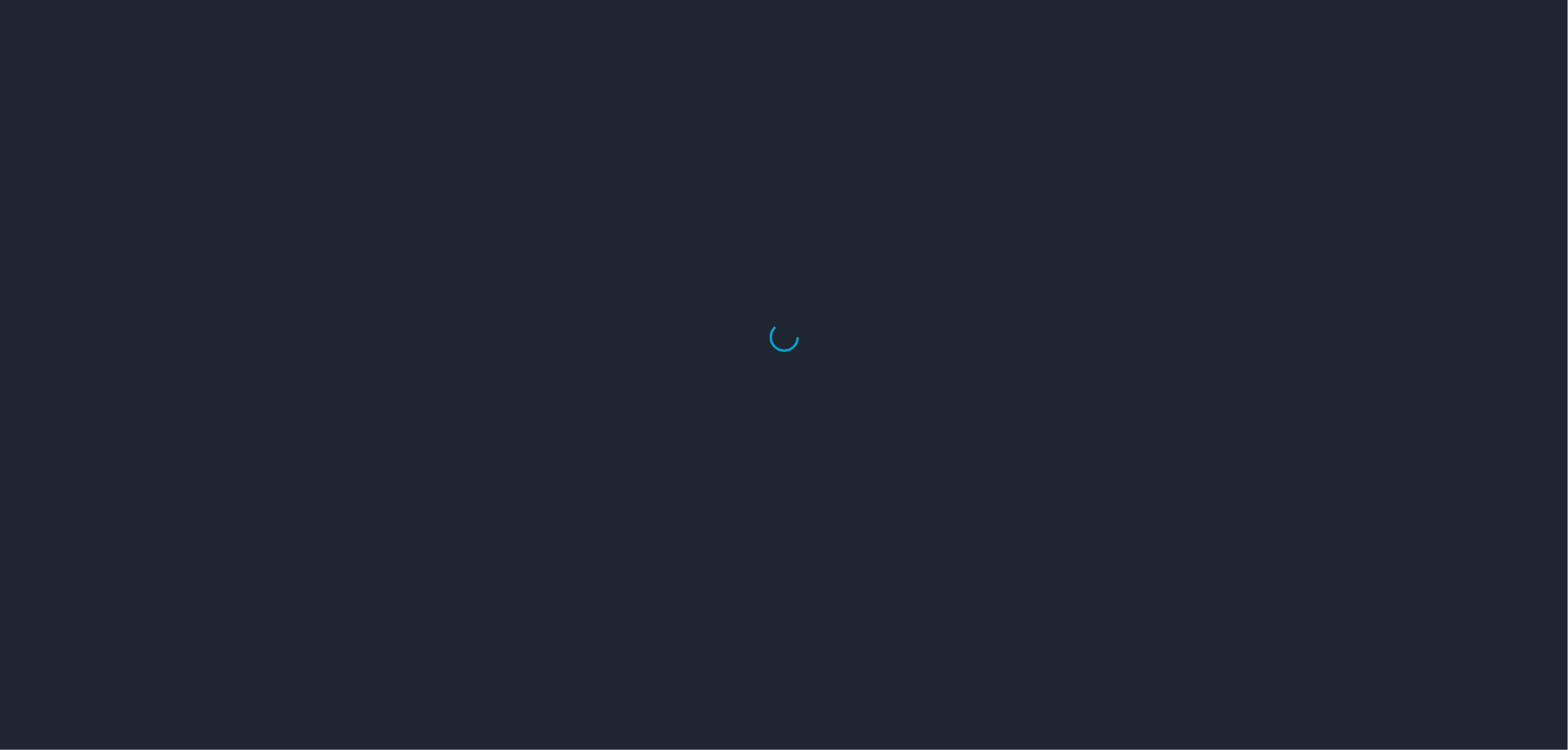
select select "US"
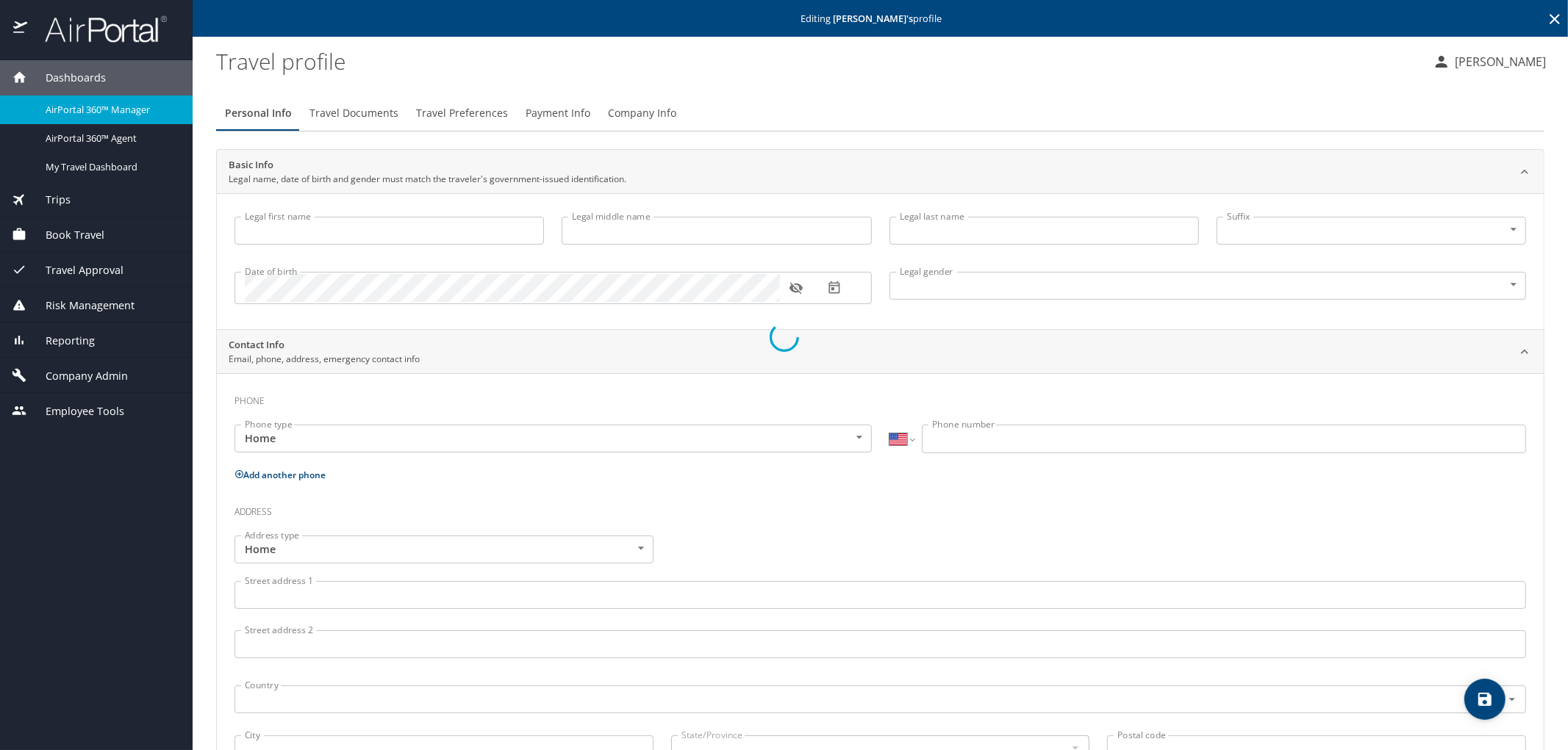
type input "[PERSON_NAME]"
type input "[DEMOGRAPHIC_DATA]"
type input "[PERSON_NAME]"
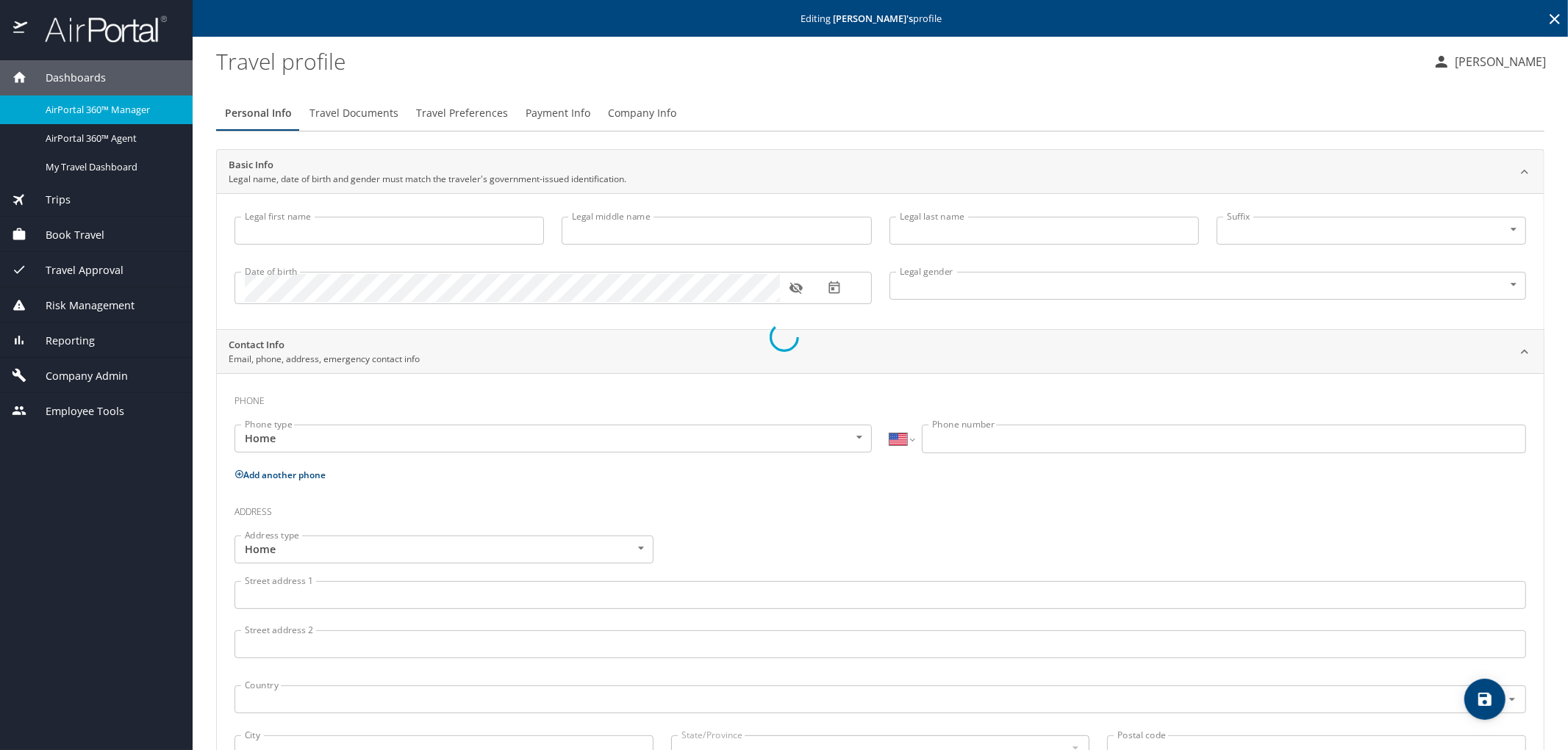
type input "[PHONE_NUMBER]"
type input "[EMAIL_ADDRESS][DOMAIN_NAME]"
select select "US"
select select "UG"
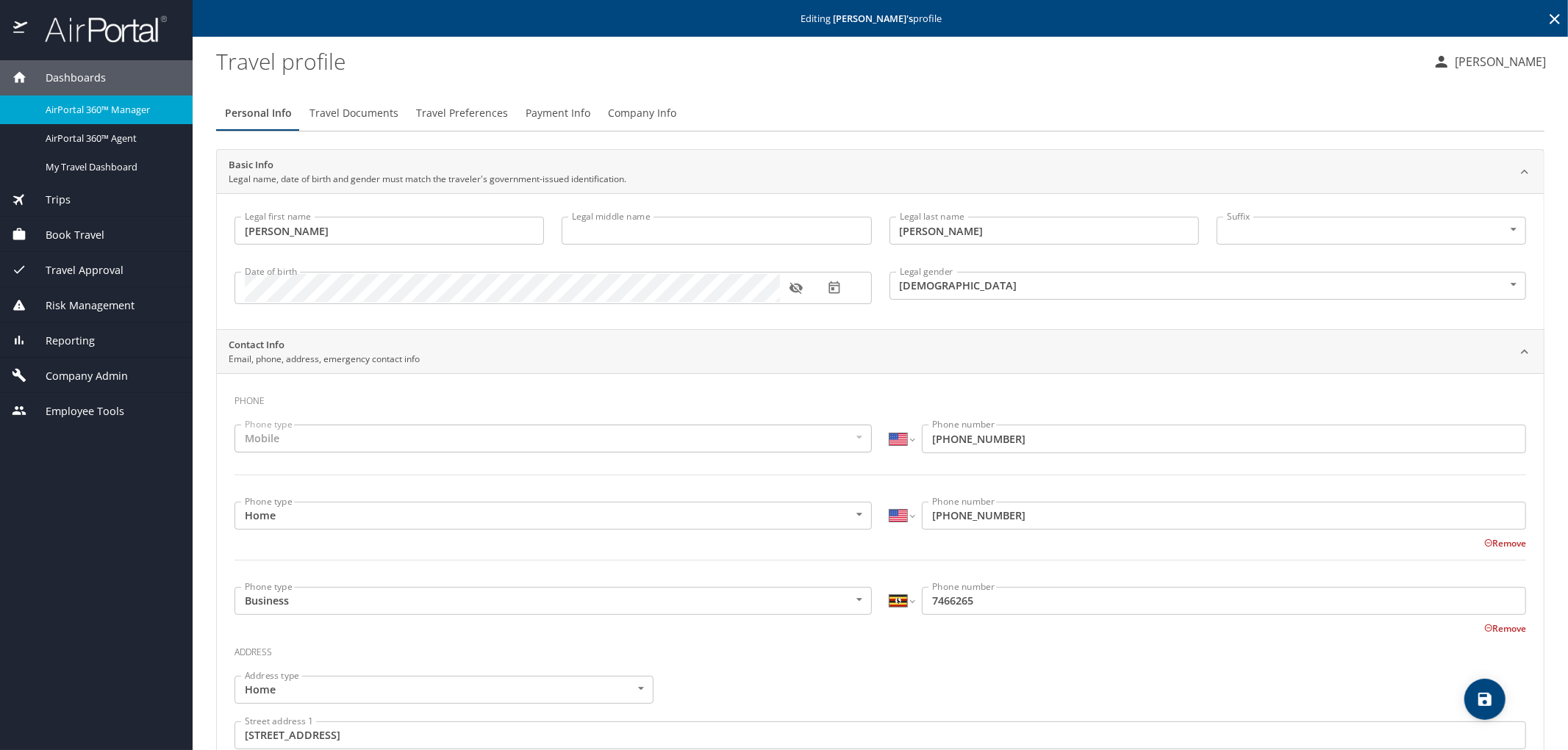
drag, startPoint x: 1537, startPoint y: 21, endPoint x: 1517, endPoint y: 18, distance: 20.2
click at [1546, 21] on icon at bounding box center [1554, 18] width 18 height 18
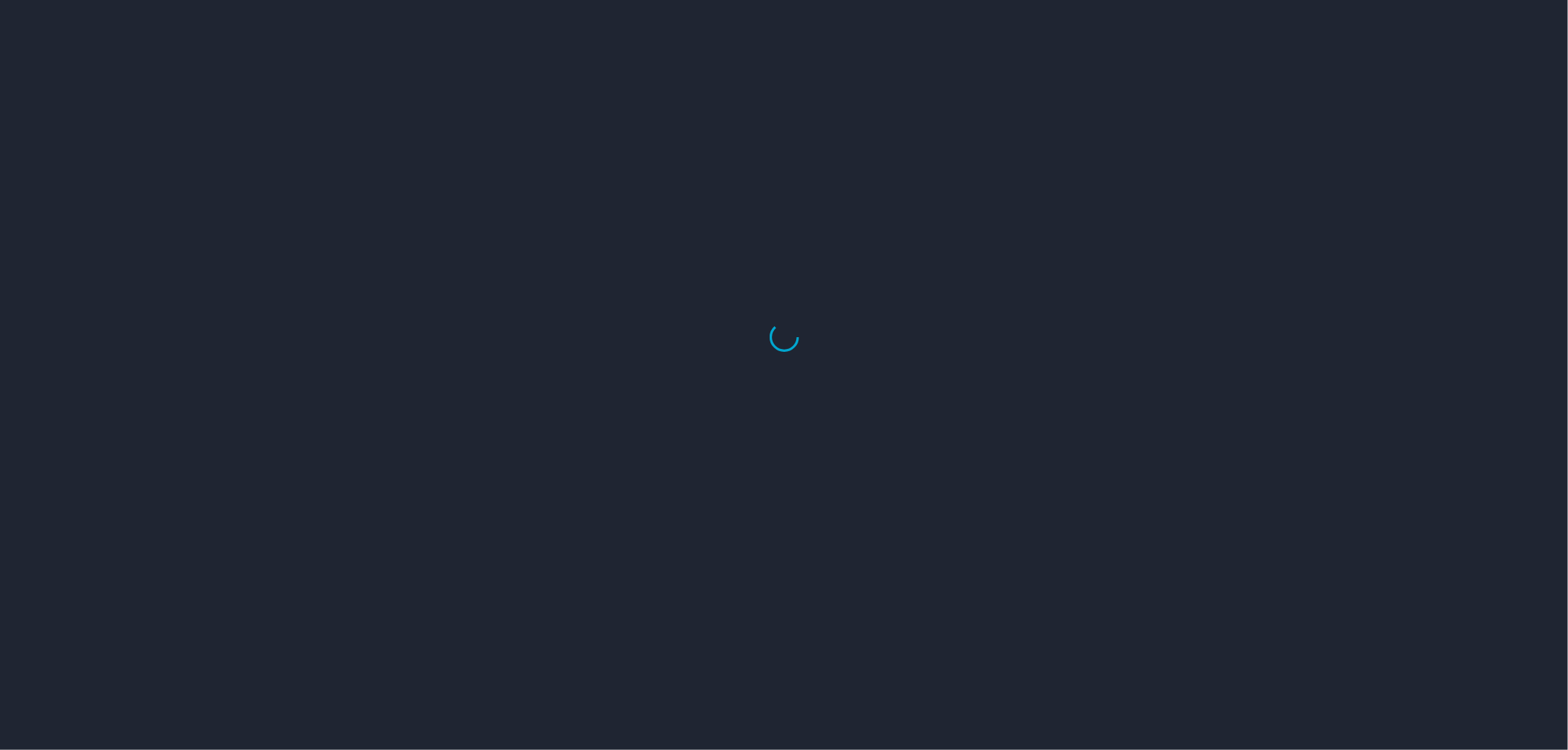
select select "US"
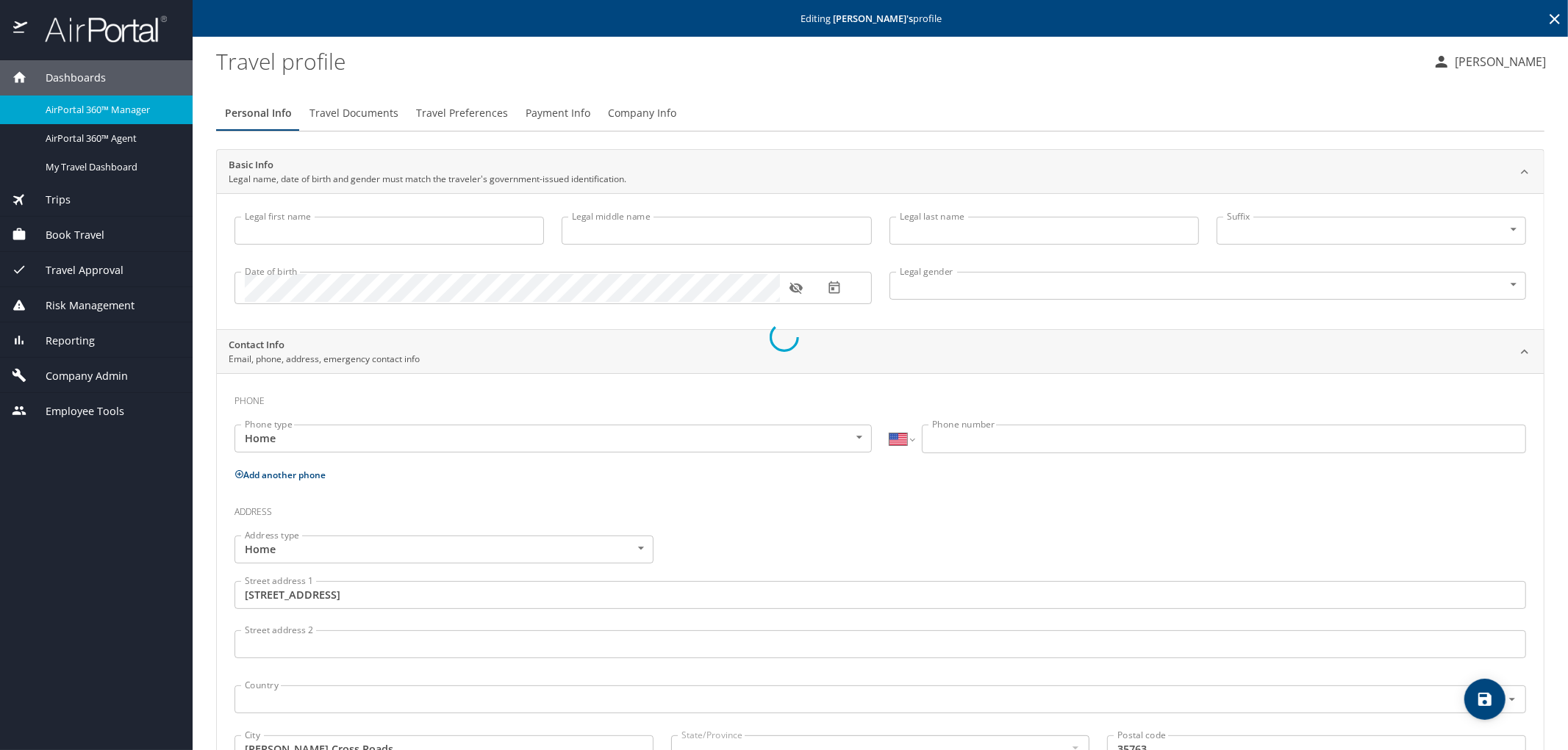
type input "[PERSON_NAME]"
type input "[DEMOGRAPHIC_DATA]"
type input "[PERSON_NAME]"
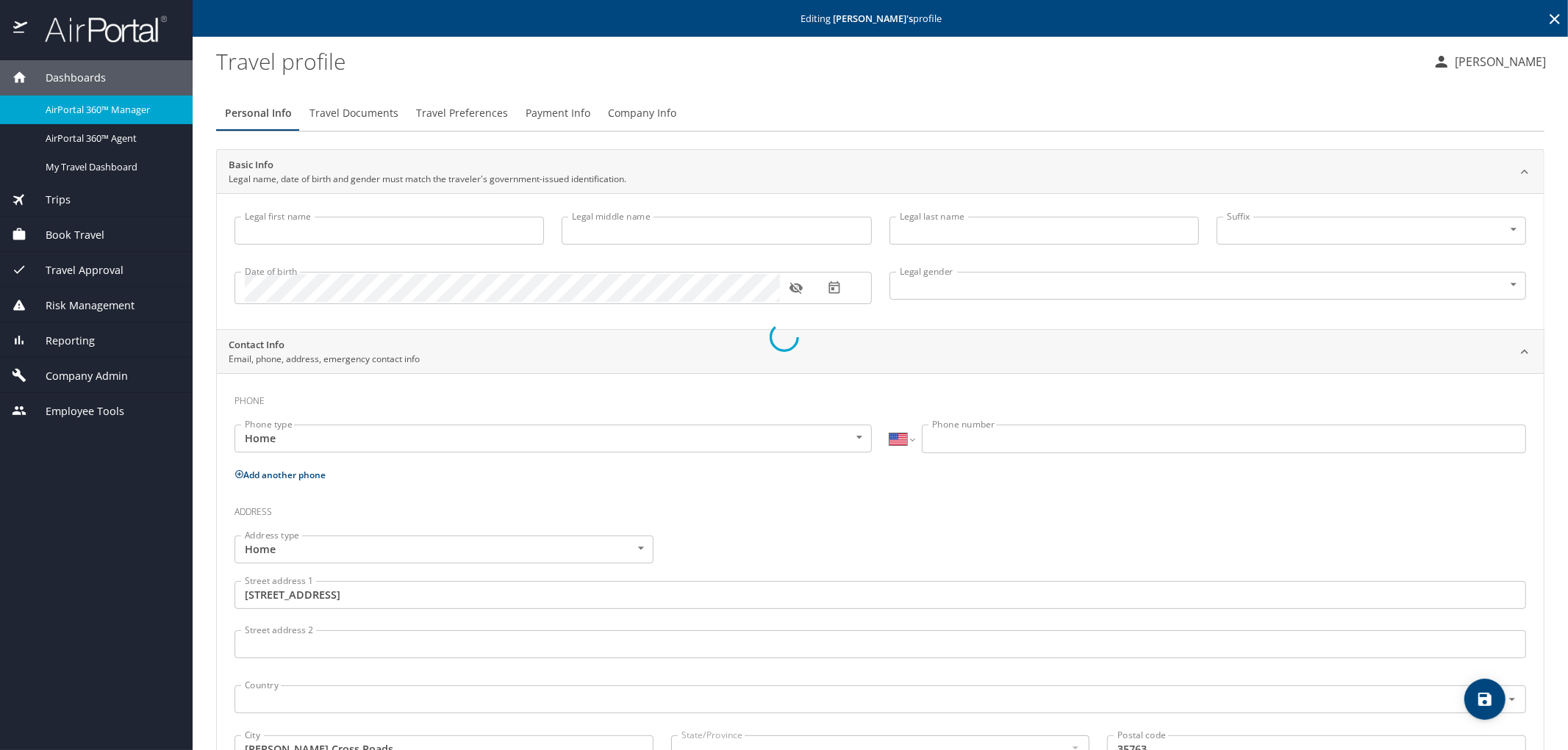
type input "[PHONE_NUMBER]"
type input "[EMAIL_ADDRESS][DOMAIN_NAME]"
type input "[GEOGRAPHIC_DATA]"
type input "[US_STATE]"
type input "[GEOGRAPHIC_DATA]"
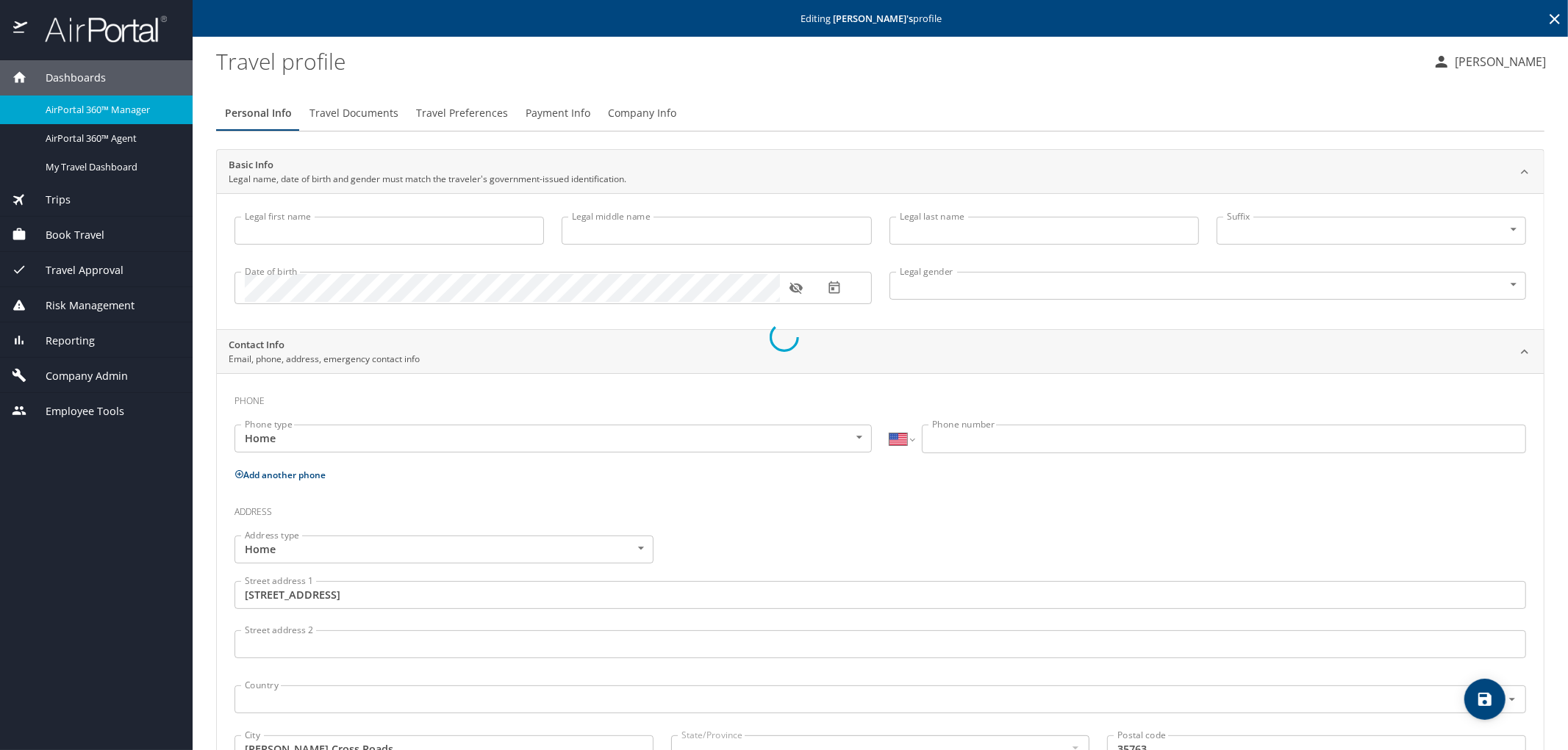
type input "[US_STATE]"
select select "US"
select select "UG"
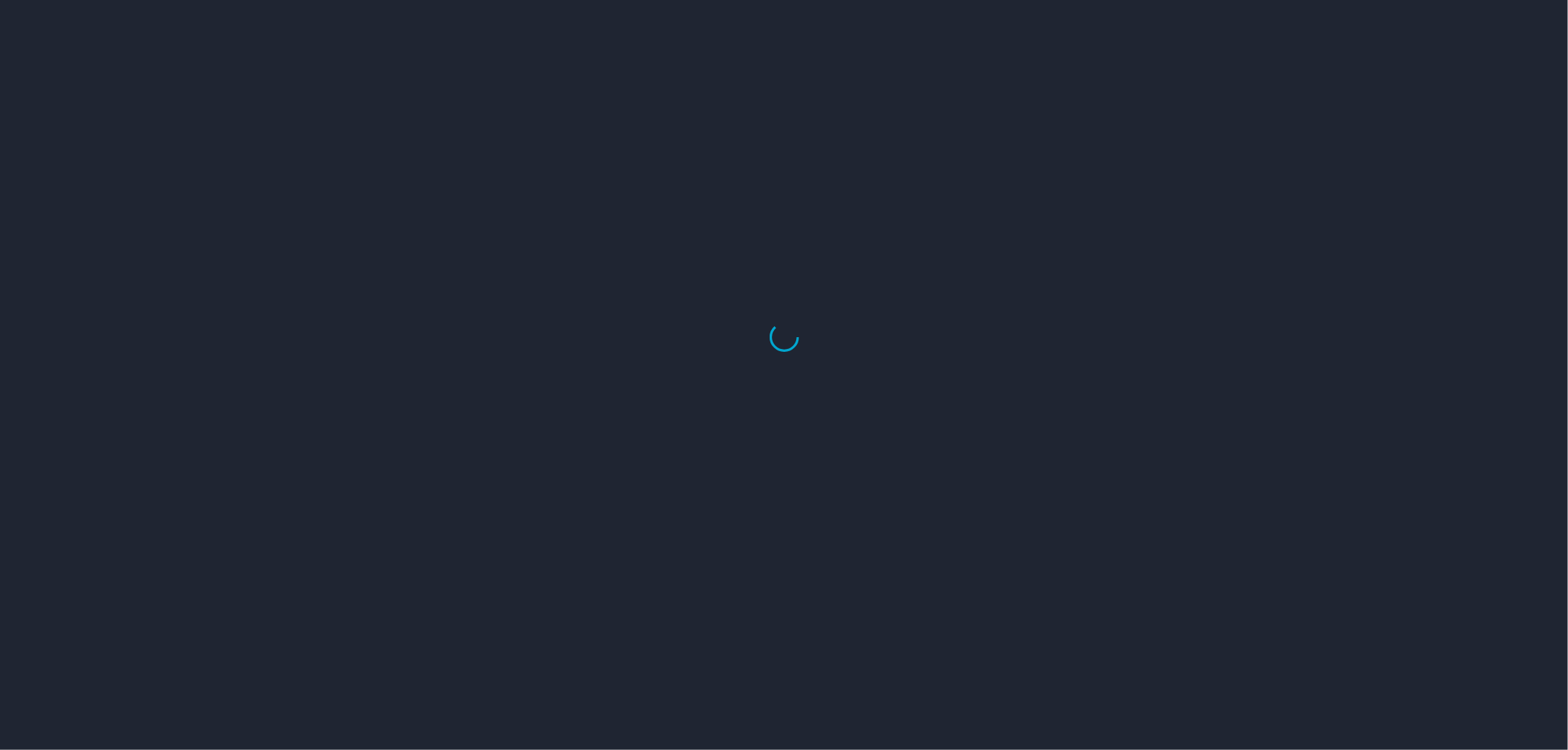
select select "US"
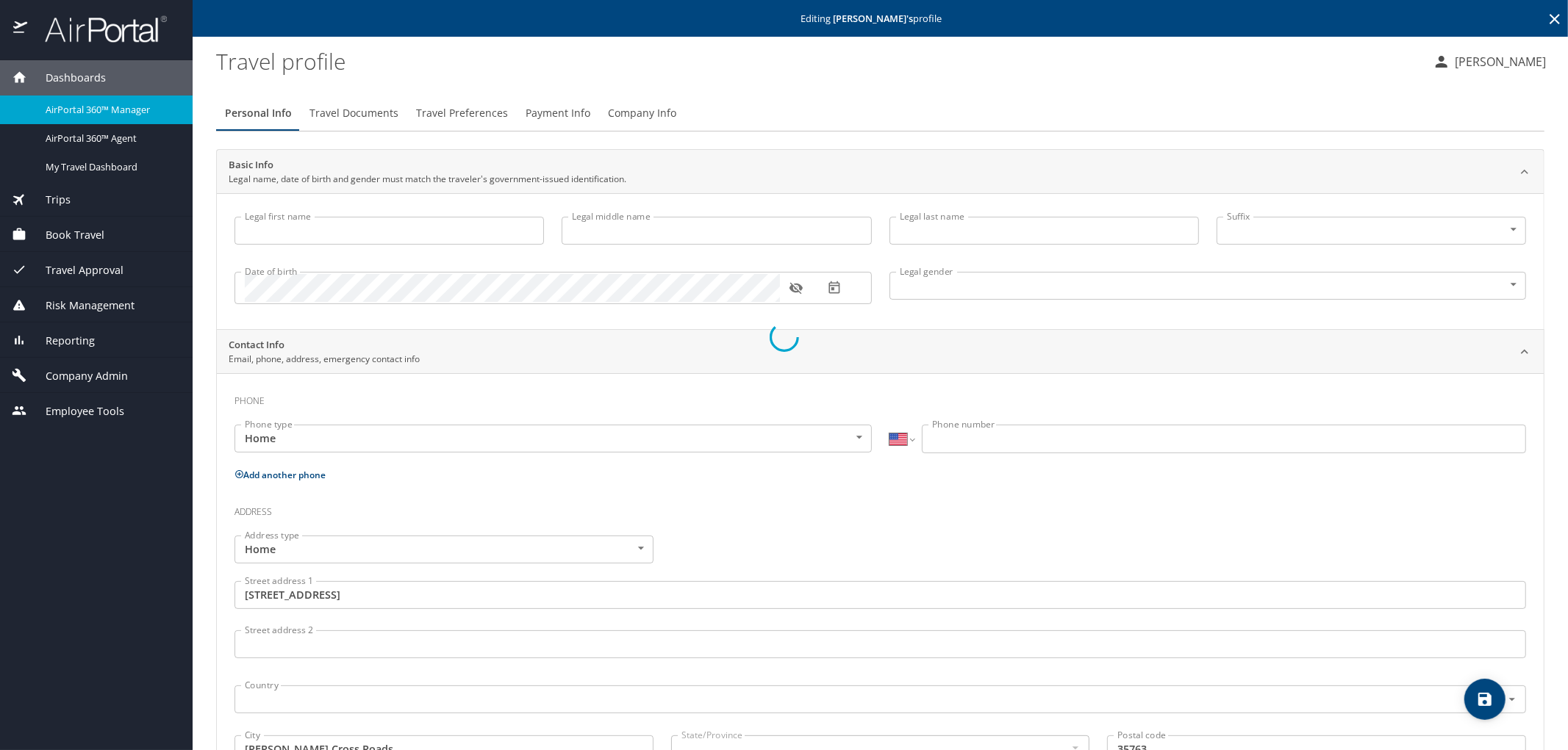
type input "[PERSON_NAME]"
type input "[DEMOGRAPHIC_DATA]"
type input "[PERSON_NAME]"
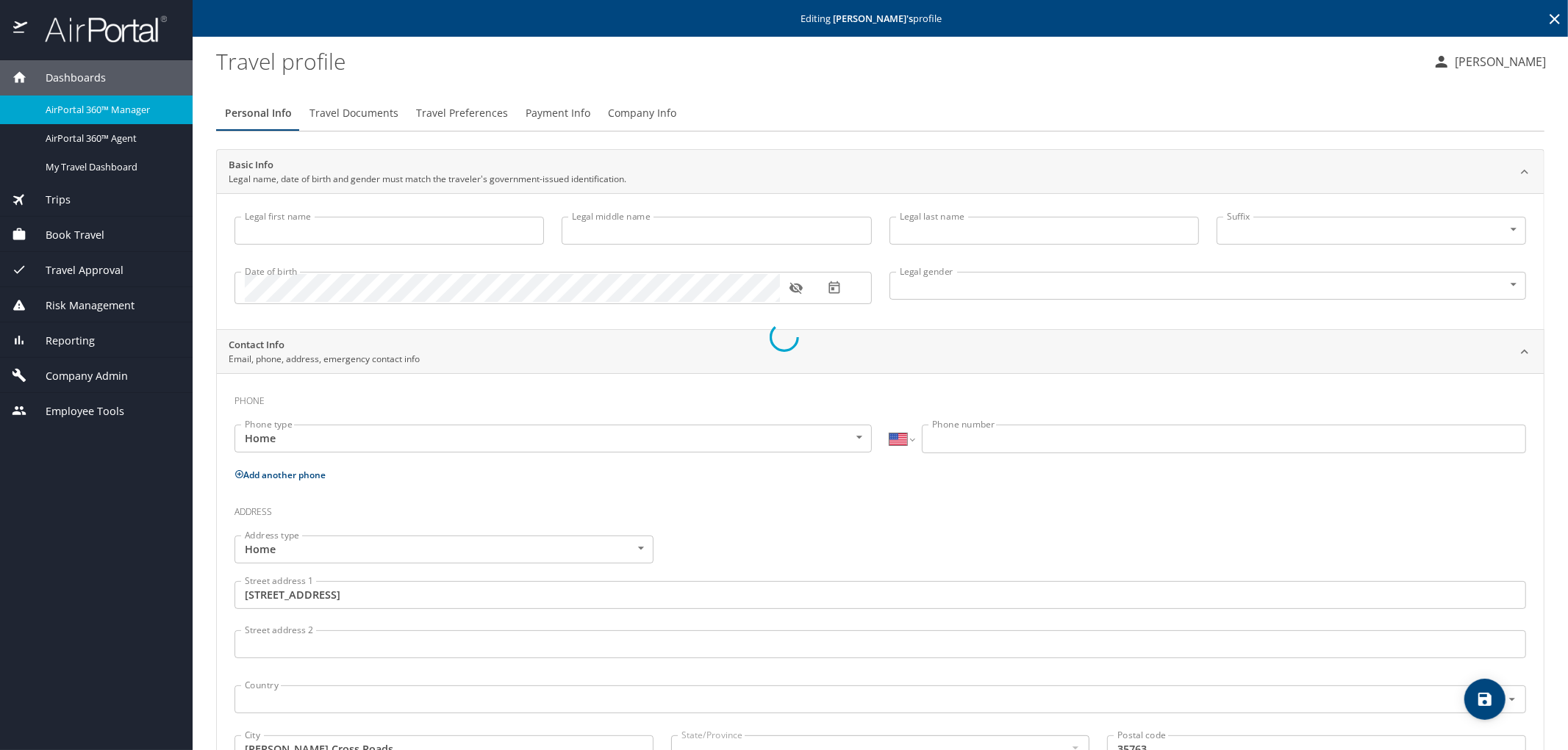
type input "[PHONE_NUMBER]"
type input "[EMAIL_ADDRESS][DOMAIN_NAME]"
type input "[GEOGRAPHIC_DATA]"
type input "[US_STATE]"
type input "[GEOGRAPHIC_DATA]"
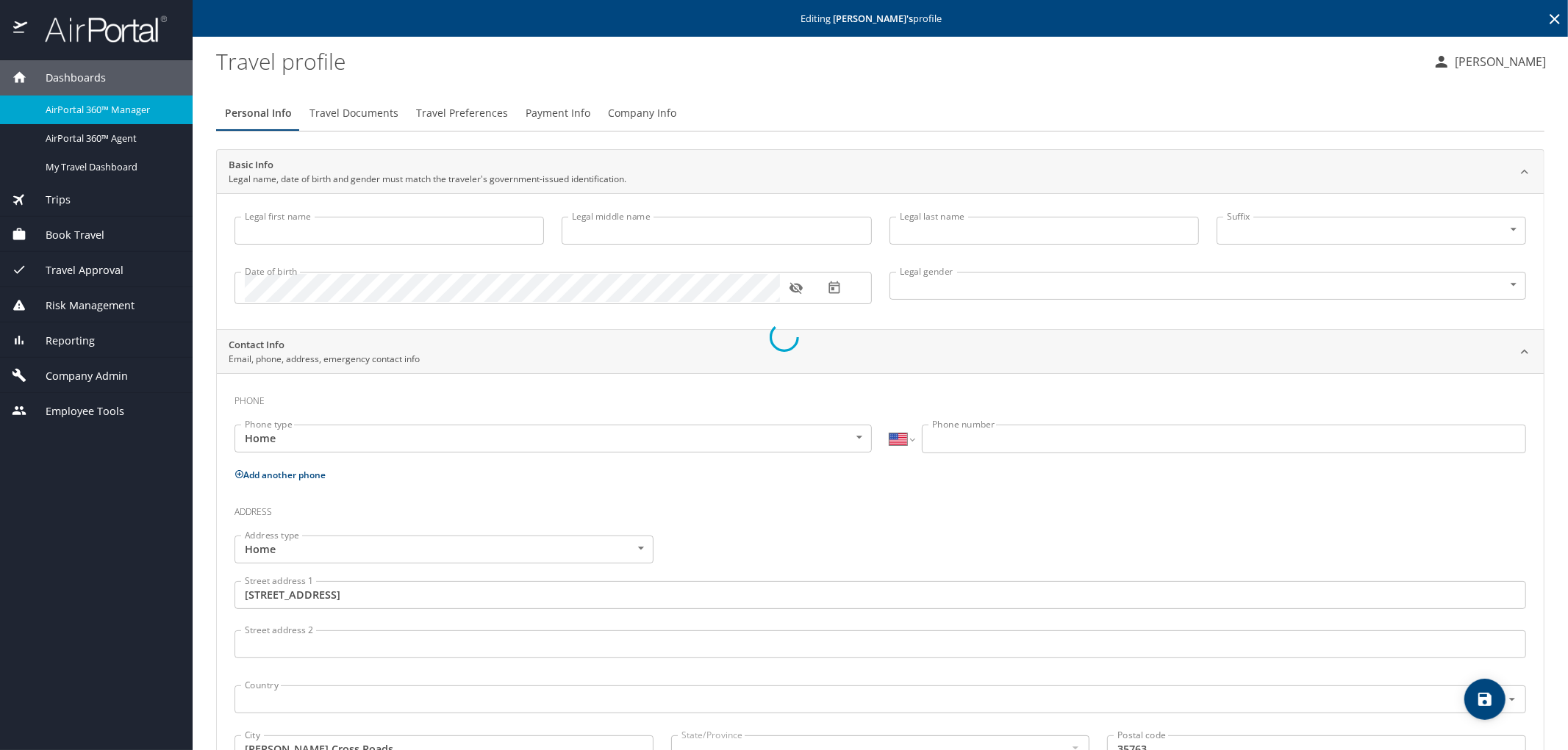
type input "[US_STATE]"
select select "US"
select select "UG"
